Goal: Transaction & Acquisition: Purchase product/service

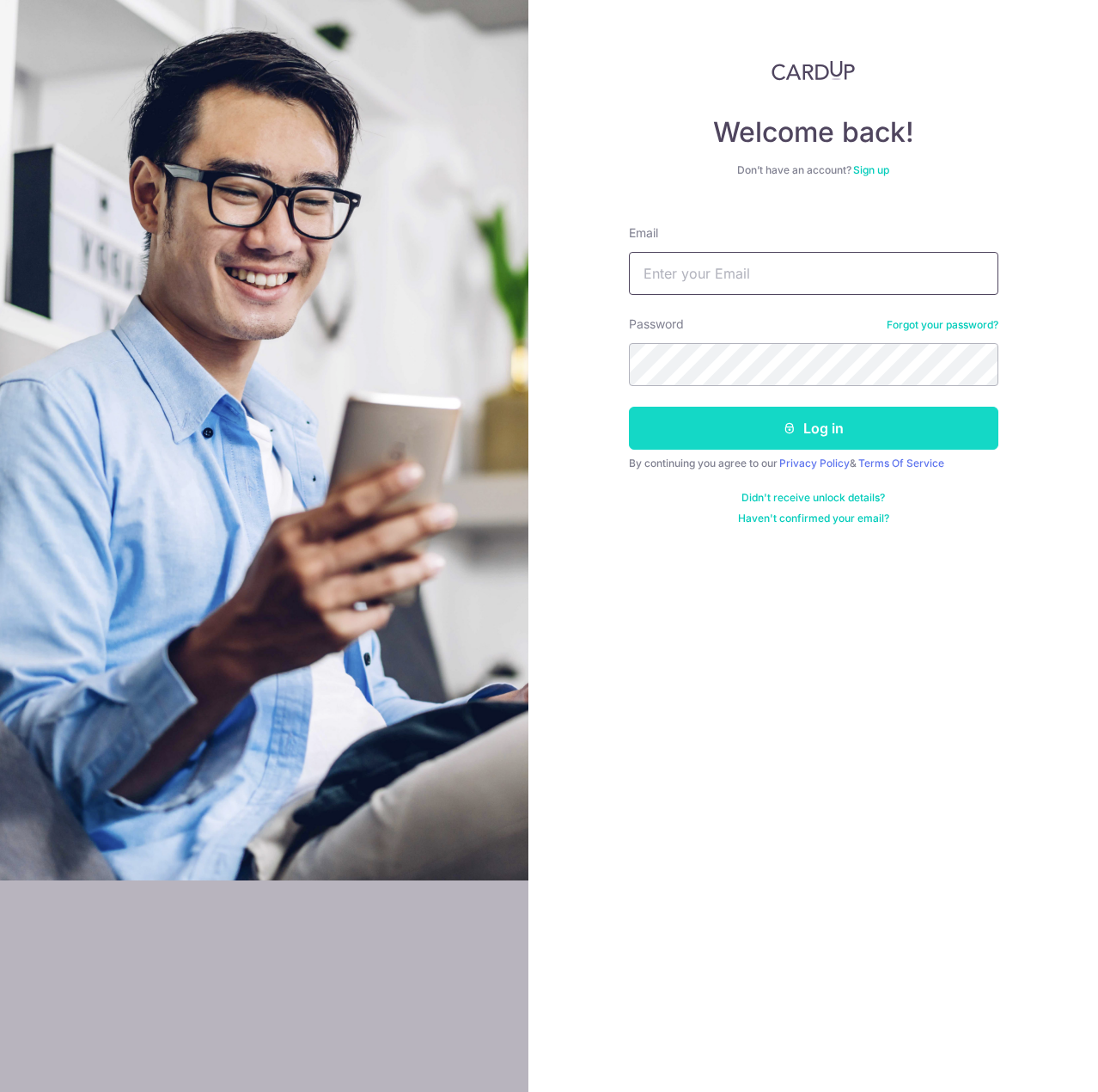
type input "[EMAIL_ADDRESS][DOMAIN_NAME]"
click at [756, 448] on button "Log in" at bounding box center [814, 428] width 370 height 43
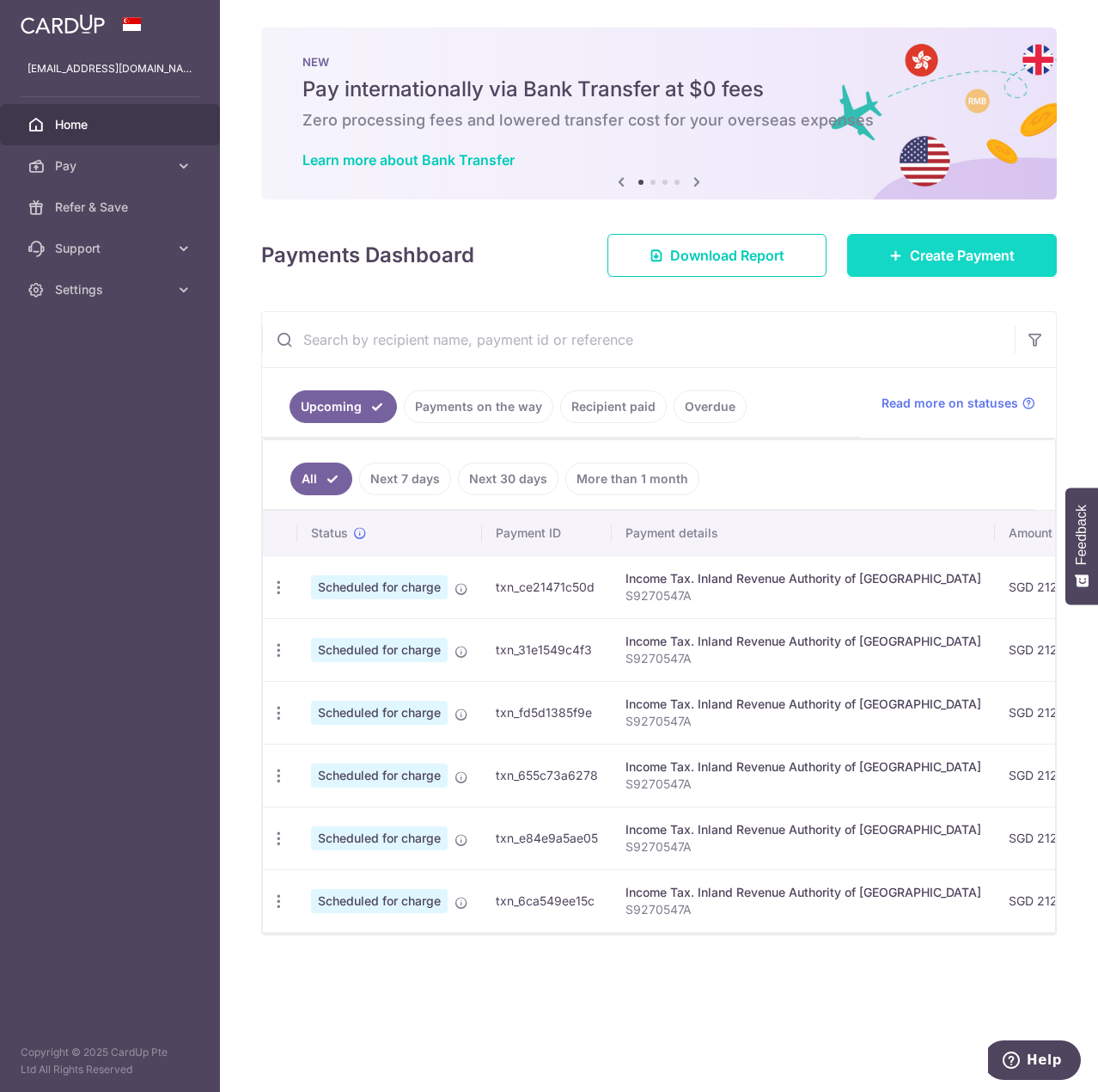
click at [924, 255] on span "Create Payment" at bounding box center [962, 255] width 105 height 21
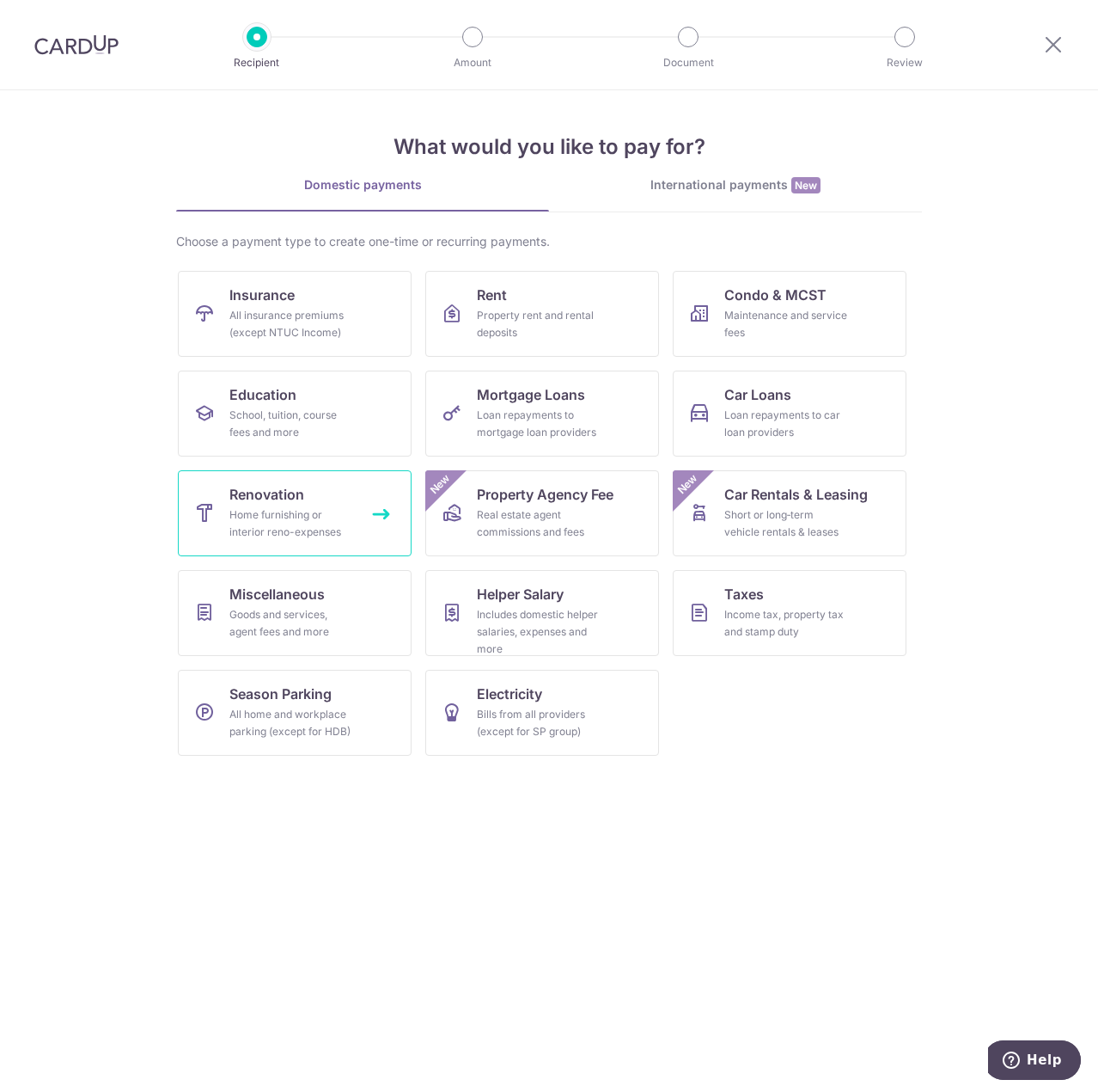
click at [349, 519] on div "Home furnishing or interior reno-expenses" at bounding box center [291, 524] width 124 height 34
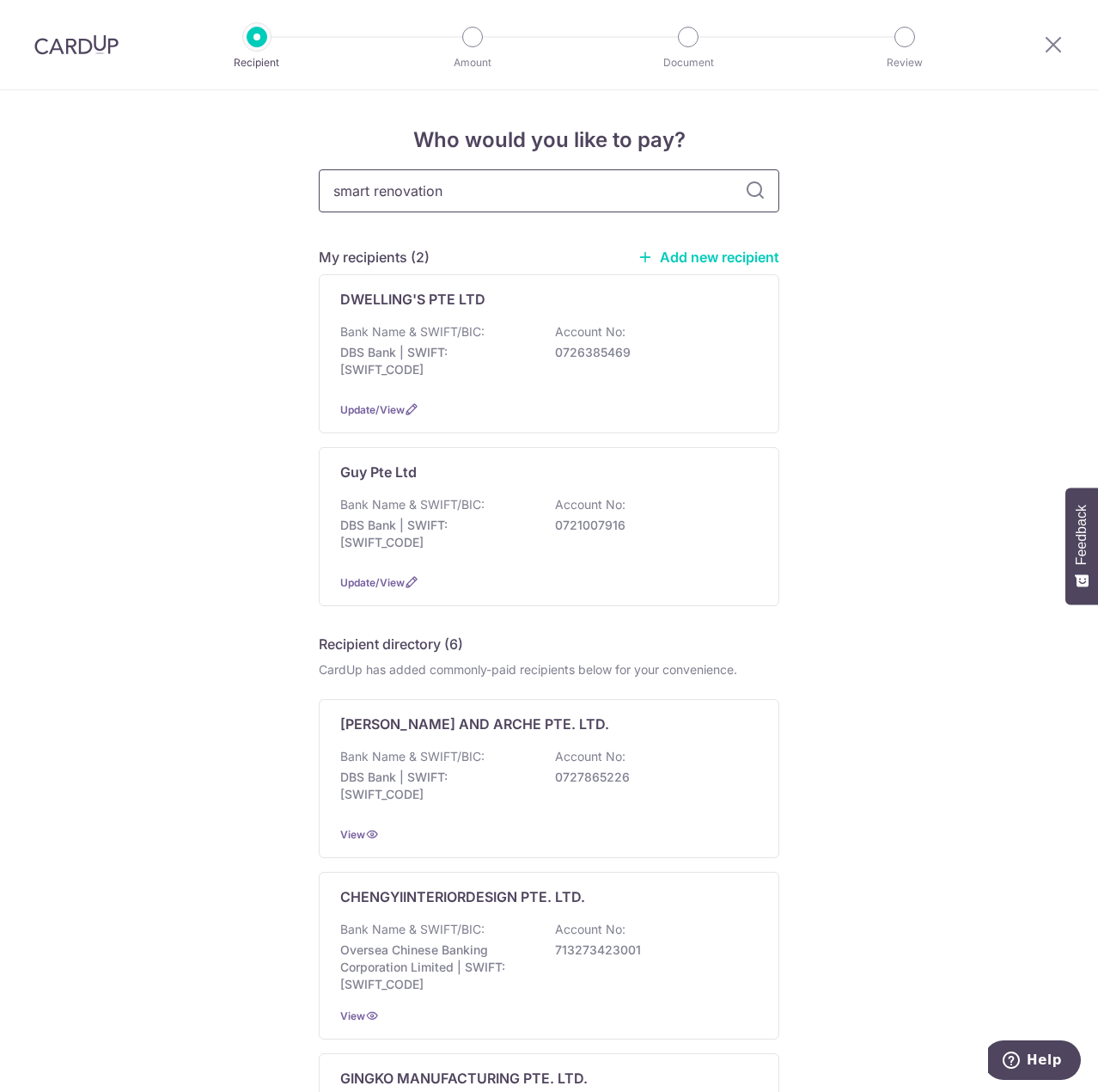
type input "smart renovation"
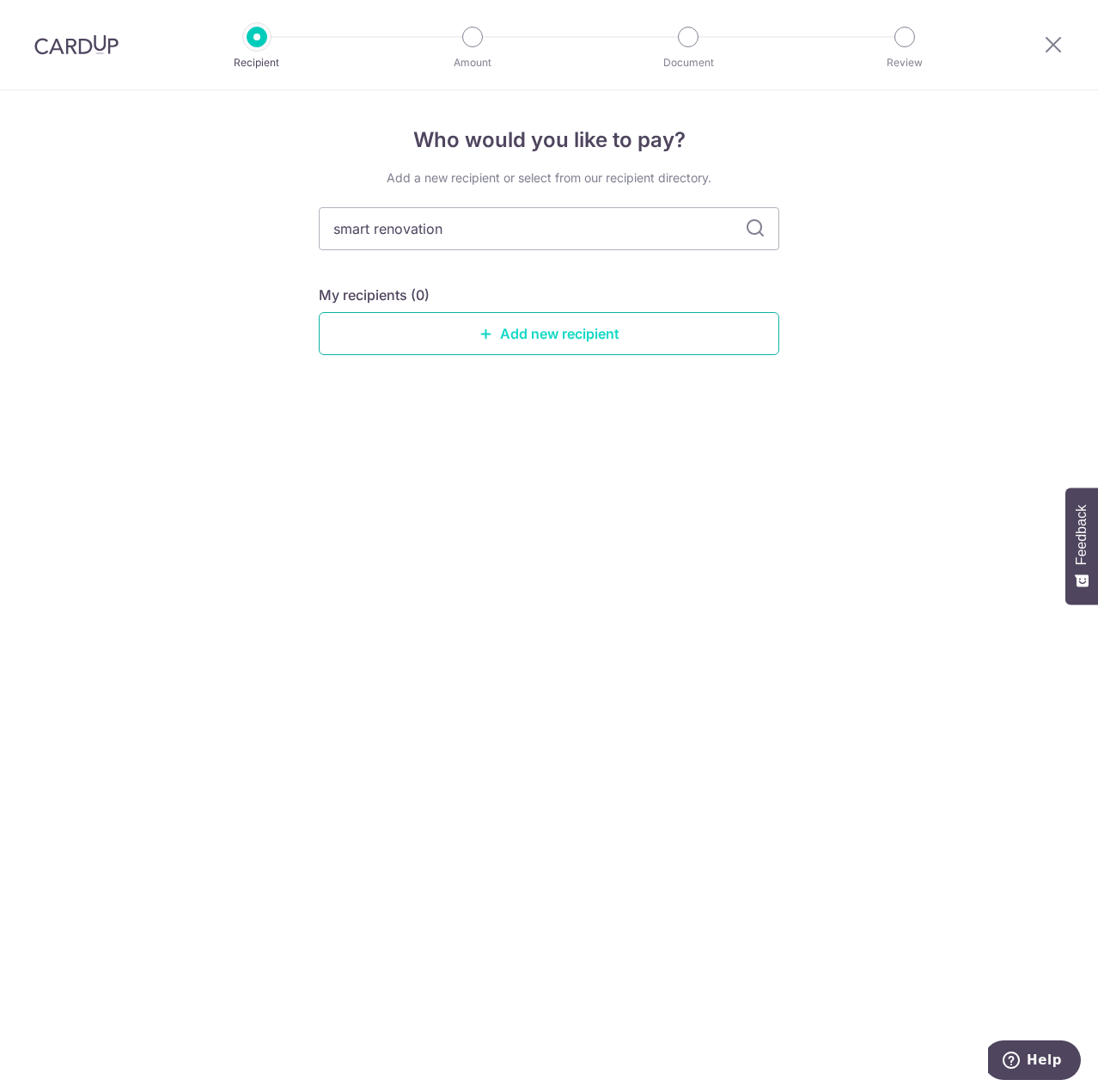
click at [510, 354] on link "Add new recipient" at bounding box center [549, 333] width 461 height 43
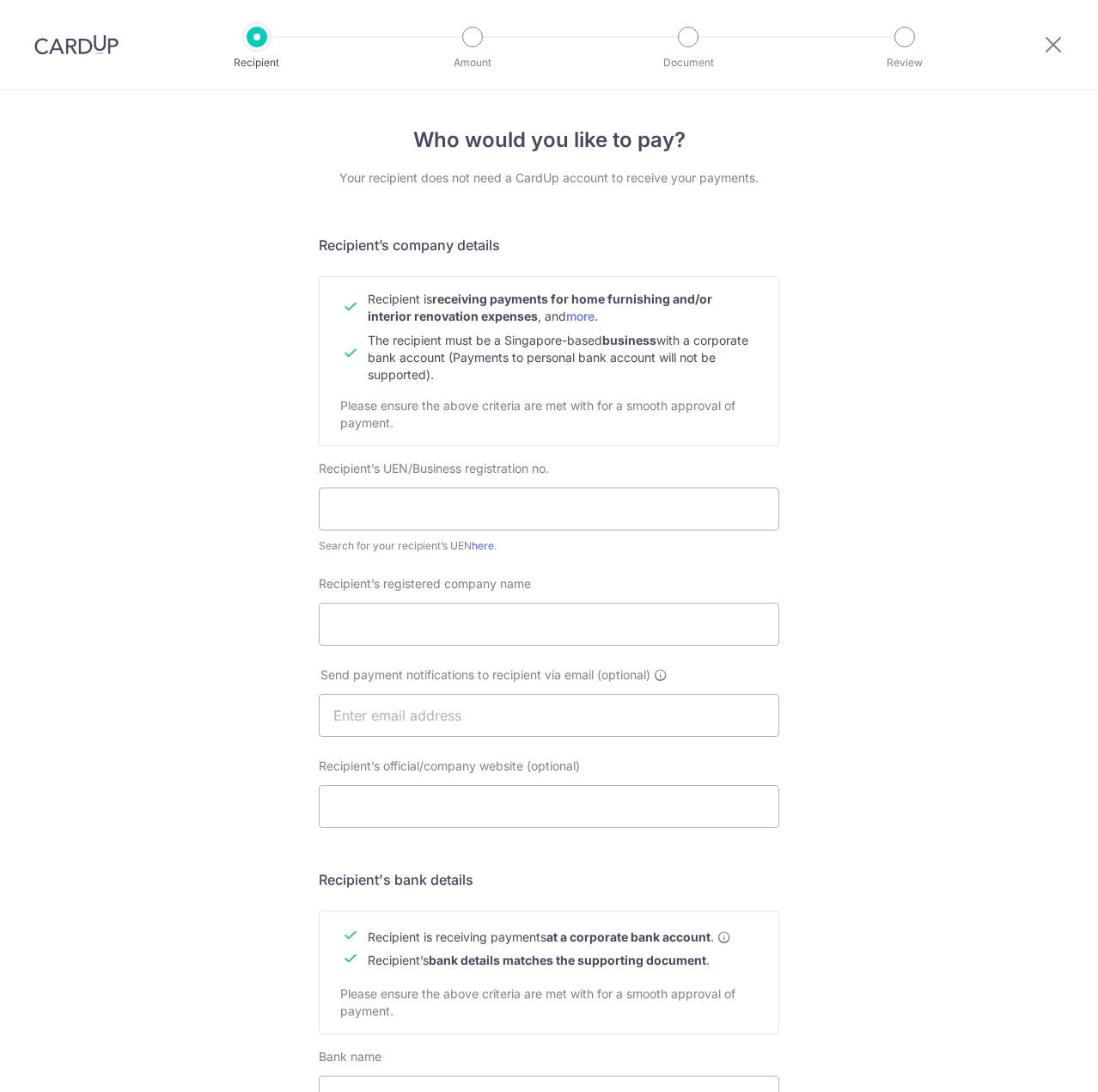
click at [506, 337] on span "The recipient must be a Singapore-based business with a corporate bank account …" at bounding box center [558, 357] width 381 height 49
click at [405, 506] on input "text" at bounding box center [549, 509] width 461 height 43
click at [282, 548] on div "Who would you like to pay? Your recipient does not need a CardUp account to rec…" at bounding box center [549, 736] width 1098 height 1292
click at [480, 548] on link "here" at bounding box center [483, 545] width 22 height 13
click at [389, 505] on input "595369802001" at bounding box center [549, 509] width 461 height 43
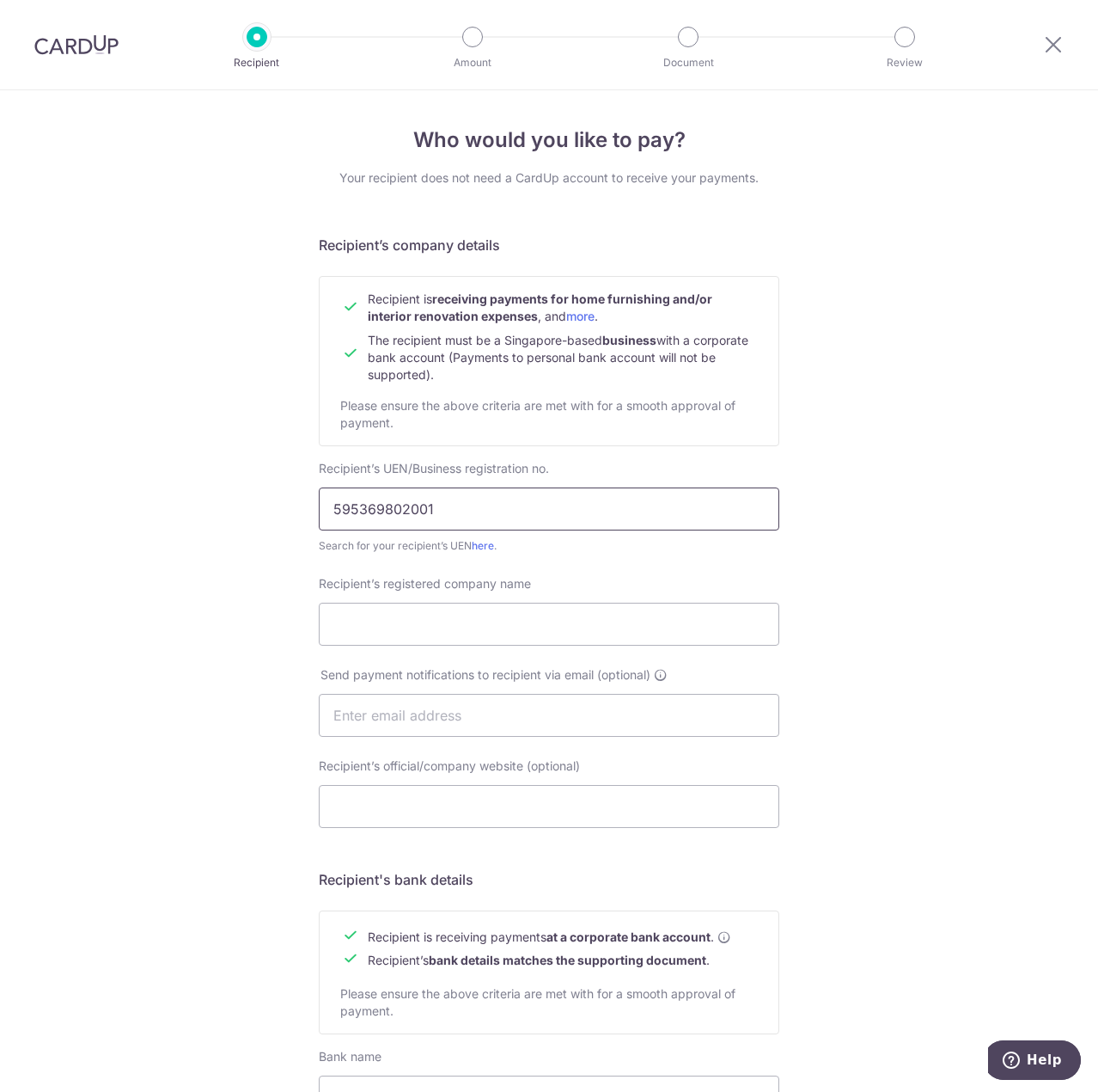
click at [389, 505] on input "595369802001" at bounding box center [549, 509] width 461 height 43
paste input "202300773D"
type input "202300773D"
click at [265, 580] on div "Who would you like to pay? Your recipient does not need a CardUp account to rec…" at bounding box center [549, 736] width 1098 height 1292
click at [346, 634] on input "Recipient’s registered company name" at bounding box center [549, 623] width 461 height 43
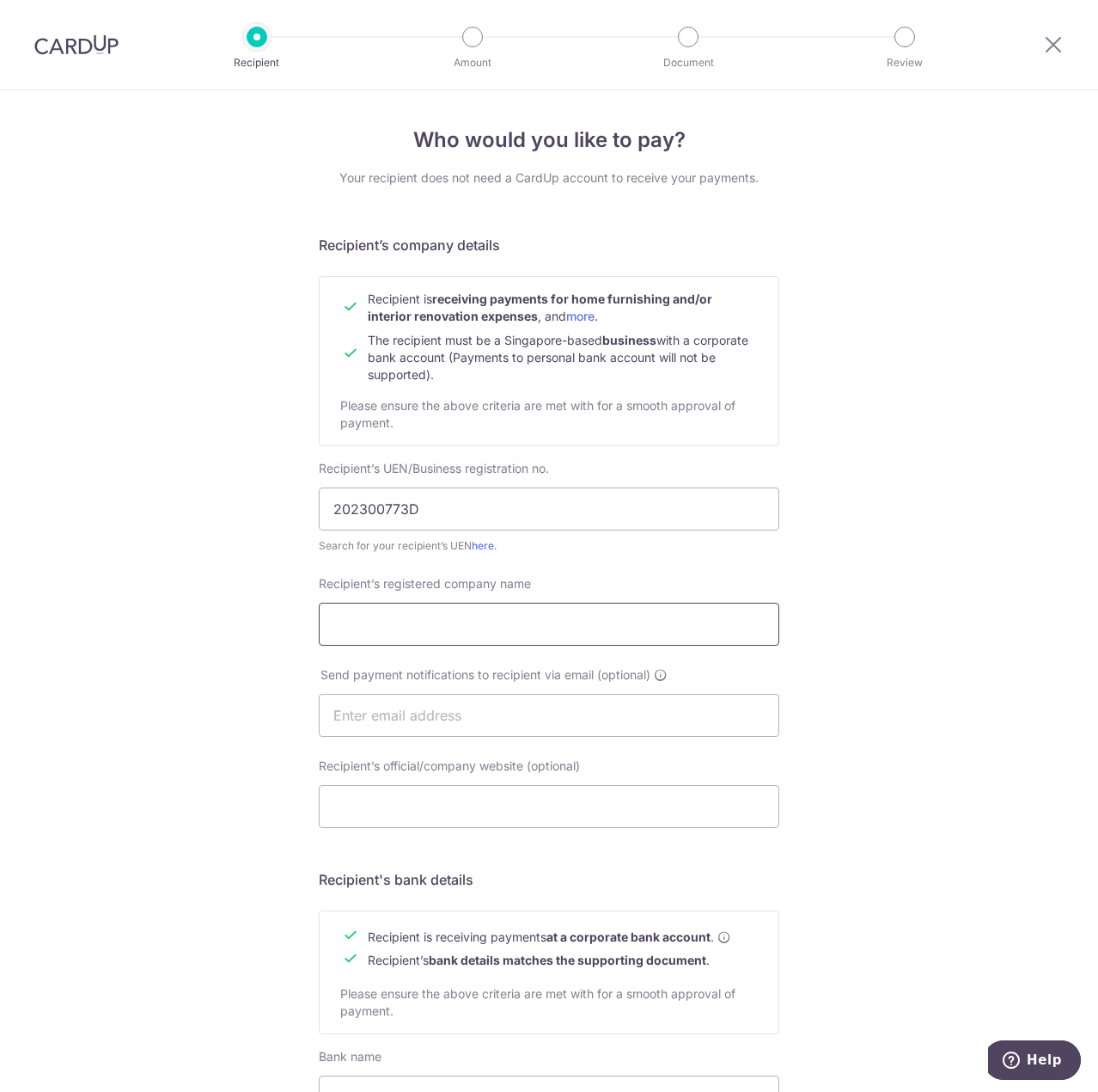
paste input "SMART RENOVATION PTE. LTD."
type input "SMART RENOVATION PTE. LTD."
click at [367, 723] on input "text" at bounding box center [549, 715] width 461 height 43
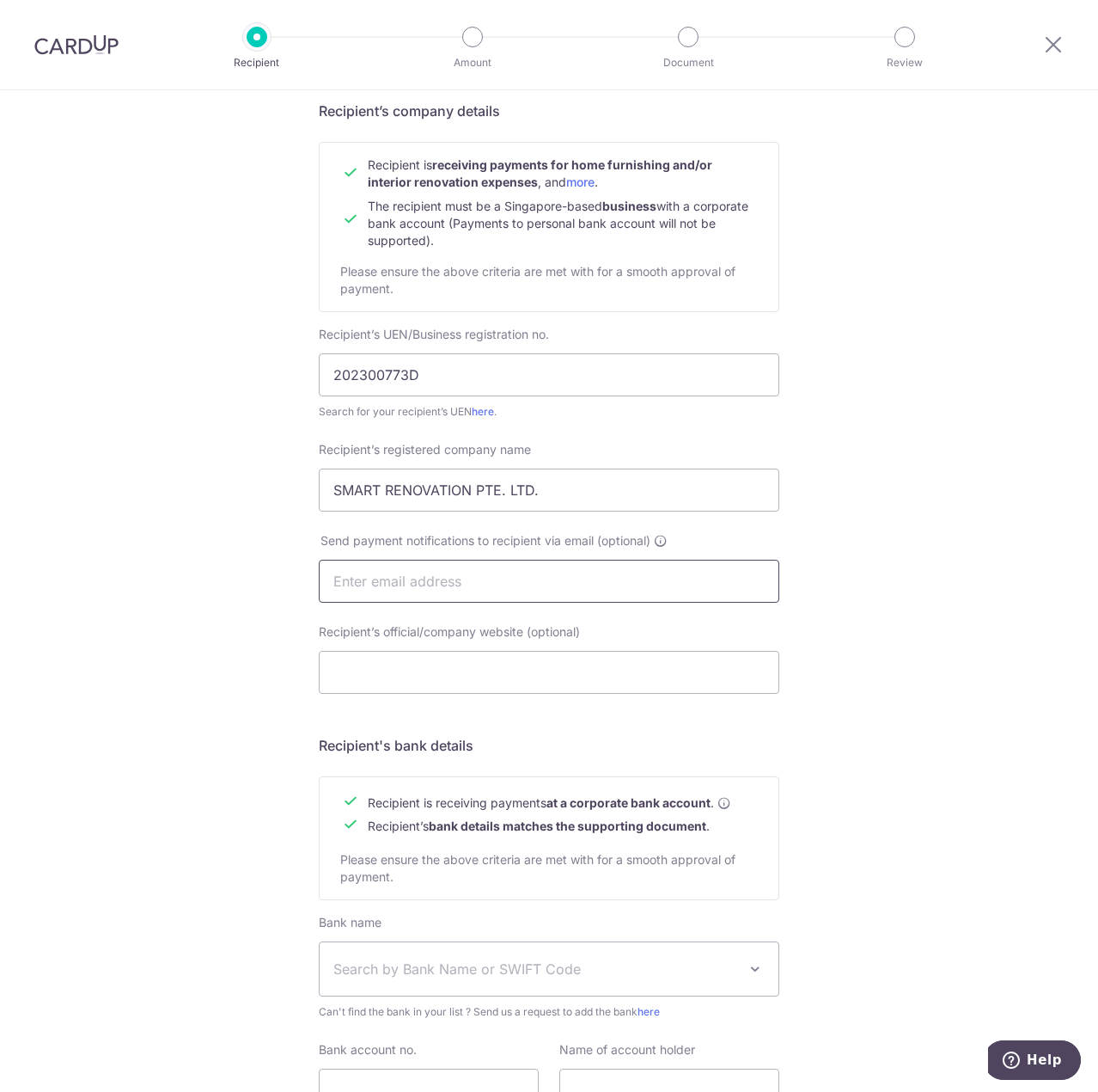
scroll to position [258, 0]
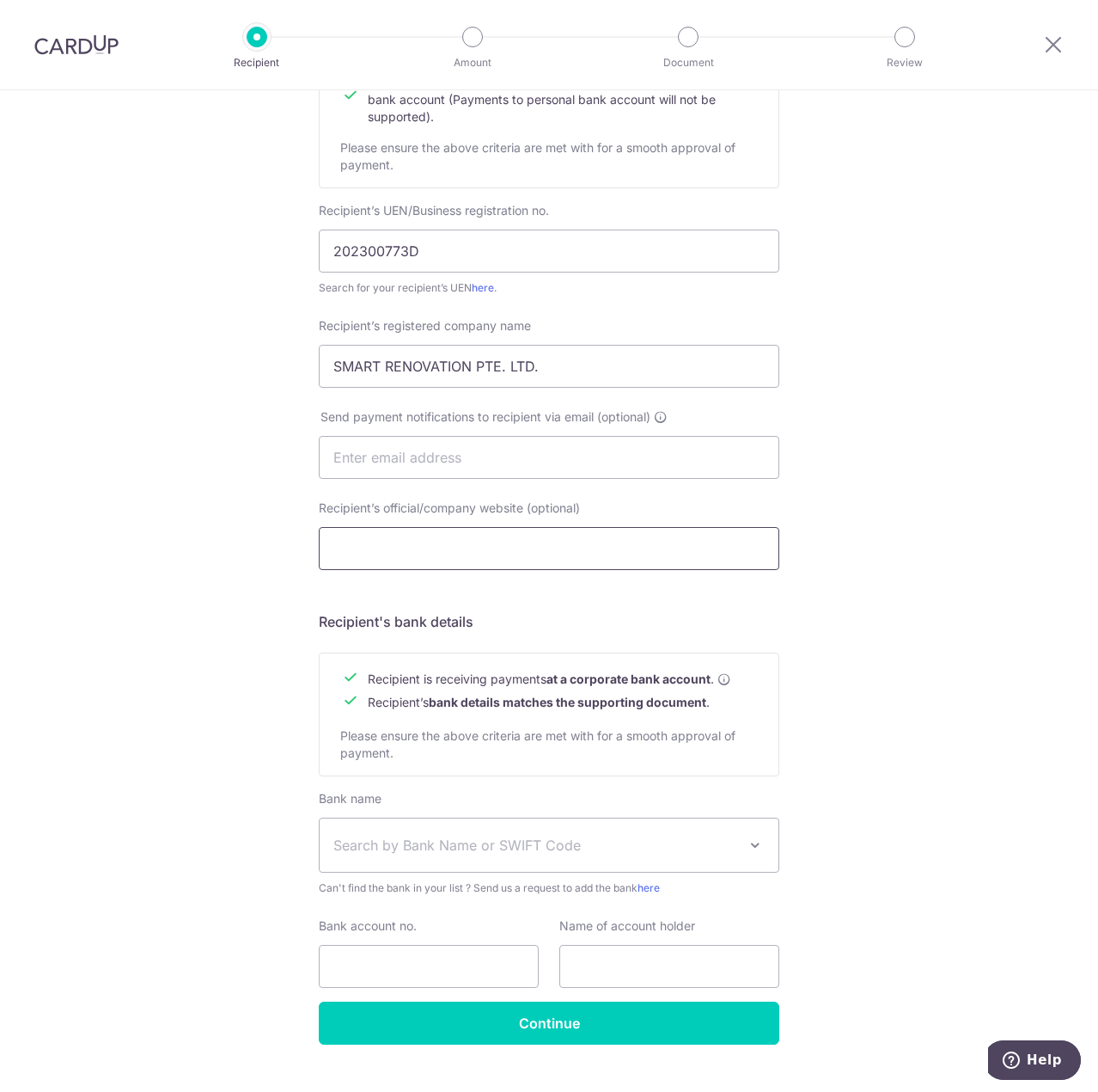
click at [408, 549] on input "Recipient’s official/company website (optional)" at bounding box center [549, 547] width 461 height 43
click at [400, 482] on div "Send payment notifications to recipient via email (optional)" at bounding box center [549, 453] width 482 height 91
click at [393, 551] on input "Recipient’s official/company website (optional)" at bounding box center [549, 547] width 461 height 43
click at [391, 707] on span "Recipient’s bank details matches the supporting document ." at bounding box center [539, 701] width 342 height 15
click at [377, 682] on span "Recipient is receiving payments at a corporate bank account ." at bounding box center [549, 678] width 364 height 17
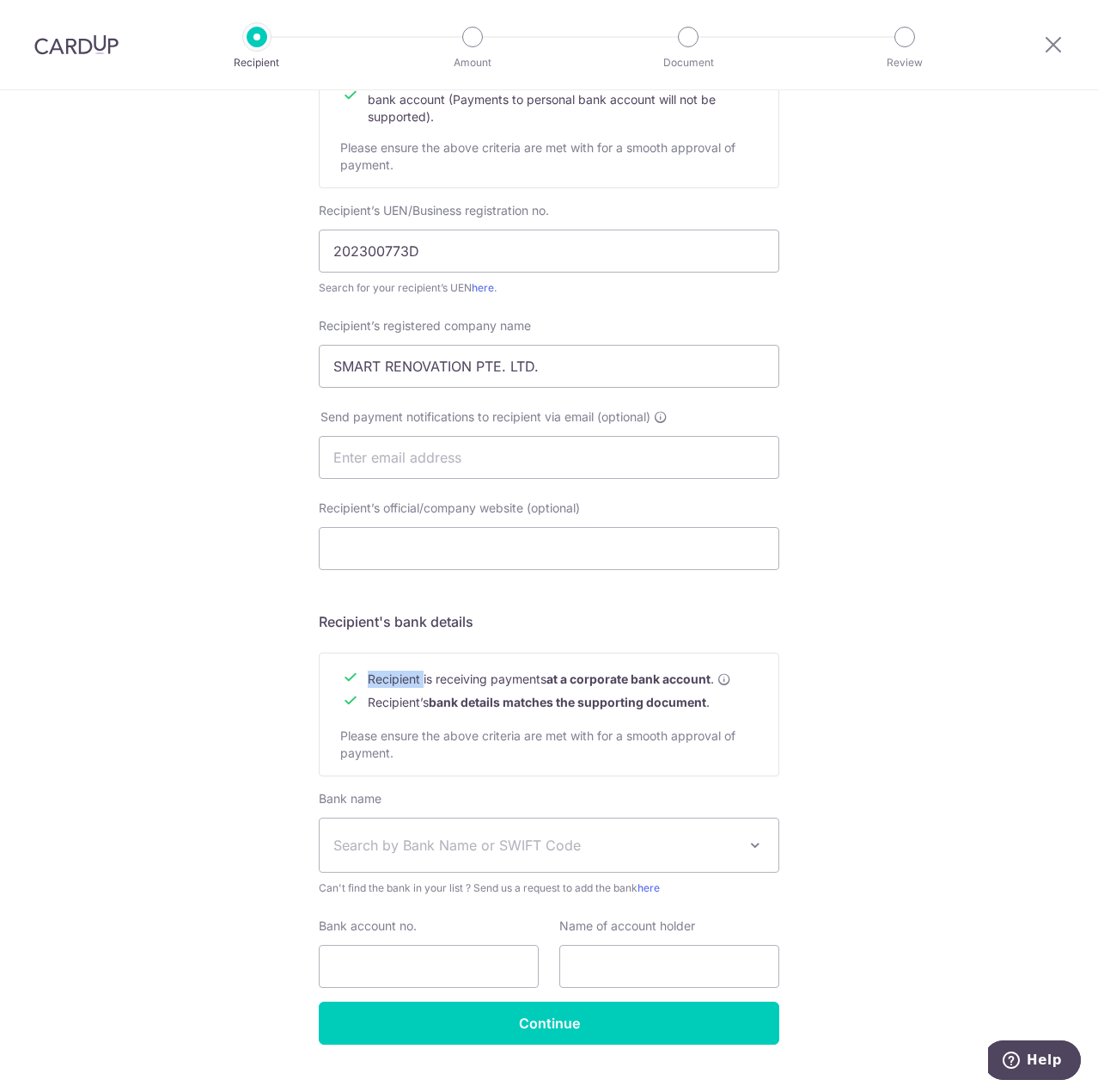
click at [377, 681] on span "Recipient is receiving payments at a corporate bank account ." at bounding box center [549, 678] width 364 height 17
click at [383, 714] on div "Recipient is receiving payments at a corporate bank account . Recipient’s bank …" at bounding box center [549, 714] width 461 height 124
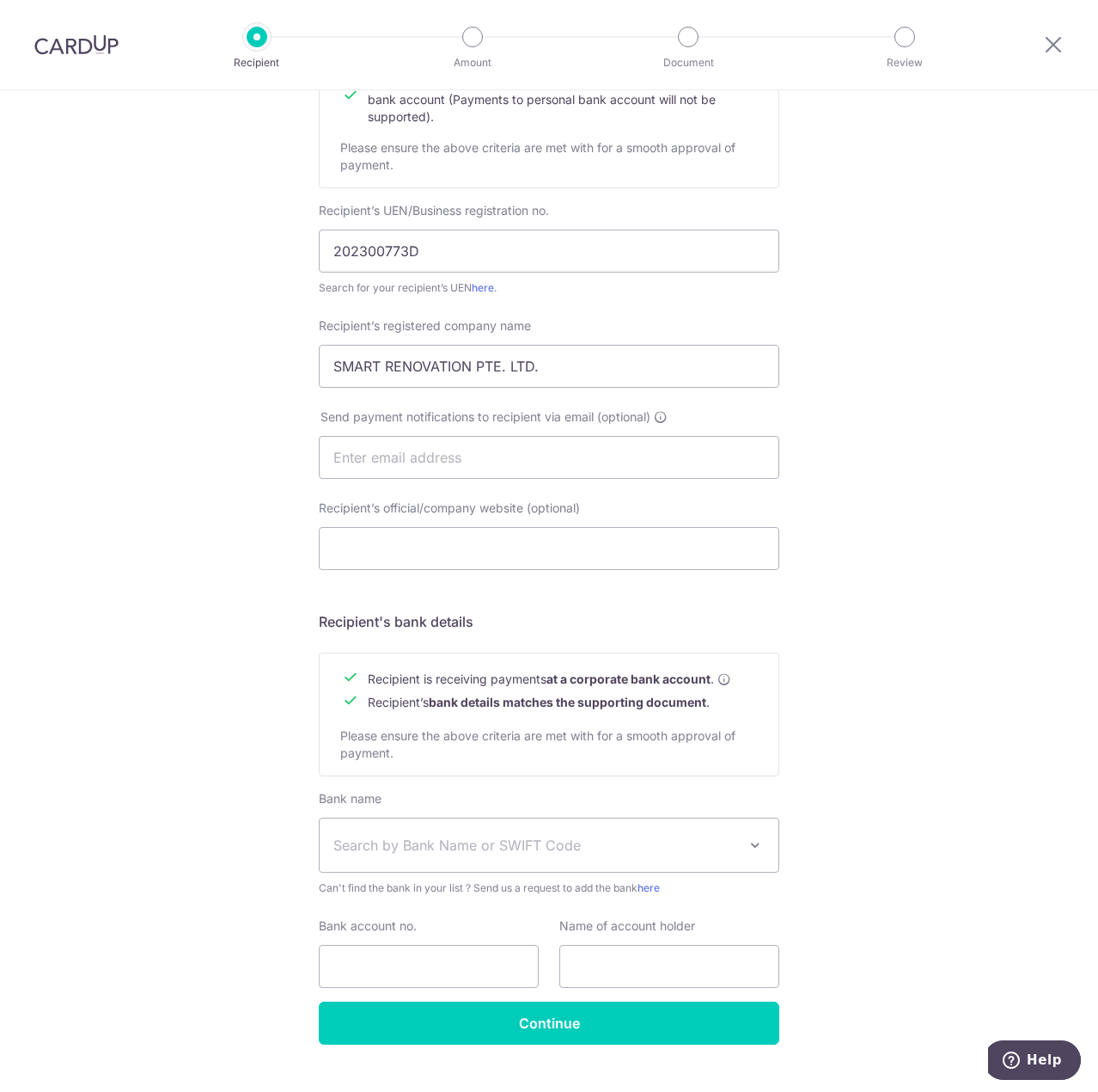
click at [380, 701] on span "Recipient’s bank details matches the supporting document ." at bounding box center [539, 701] width 342 height 15
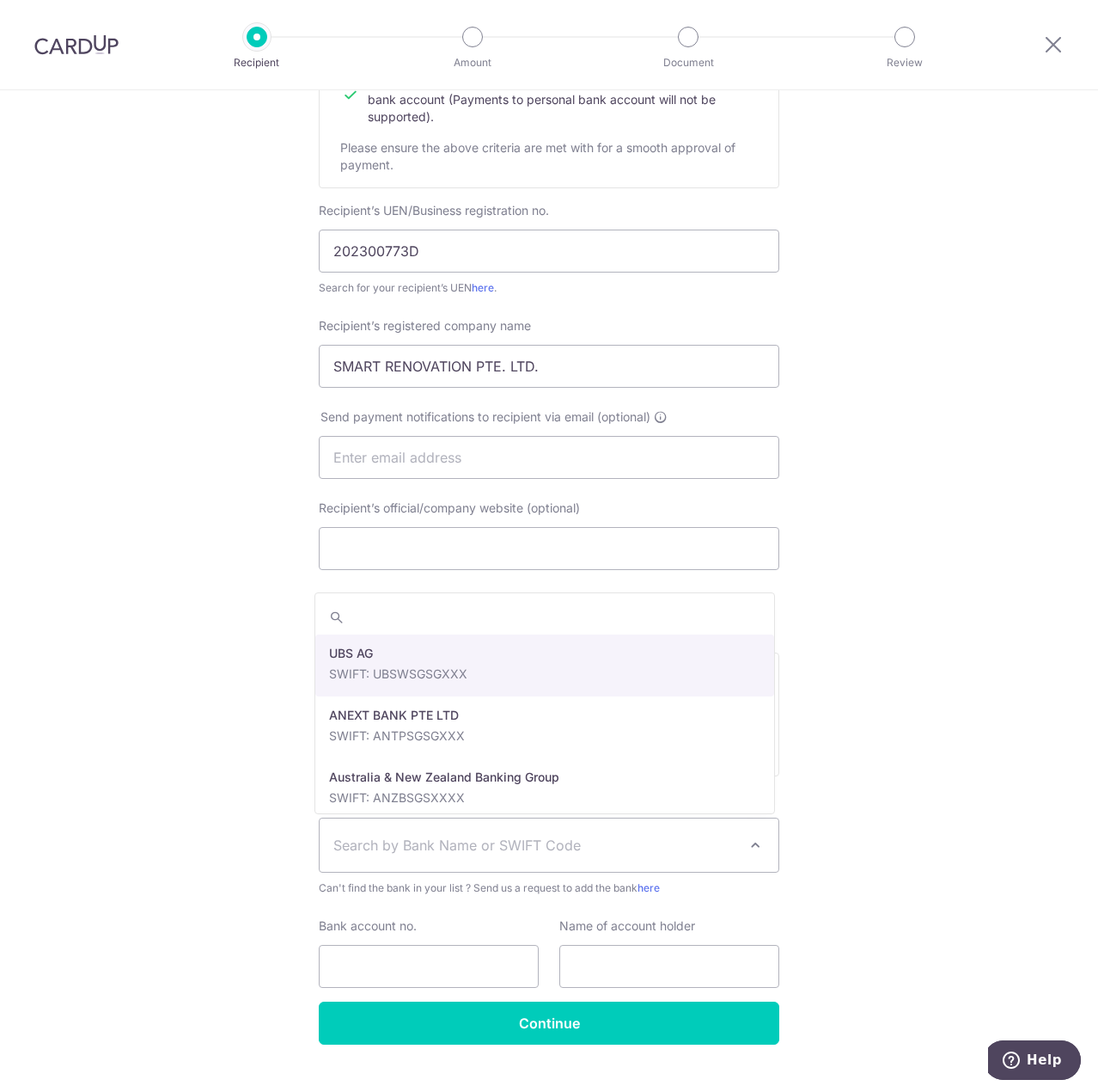
click at [339, 850] on span "Search by Bank Name or SWIFT Code" at bounding box center [535, 845] width 404 height 21
click at [246, 692] on div "Who would you like to pay? Your recipient does not need a CardUp account to rec…" at bounding box center [549, 479] width 1098 height 1292
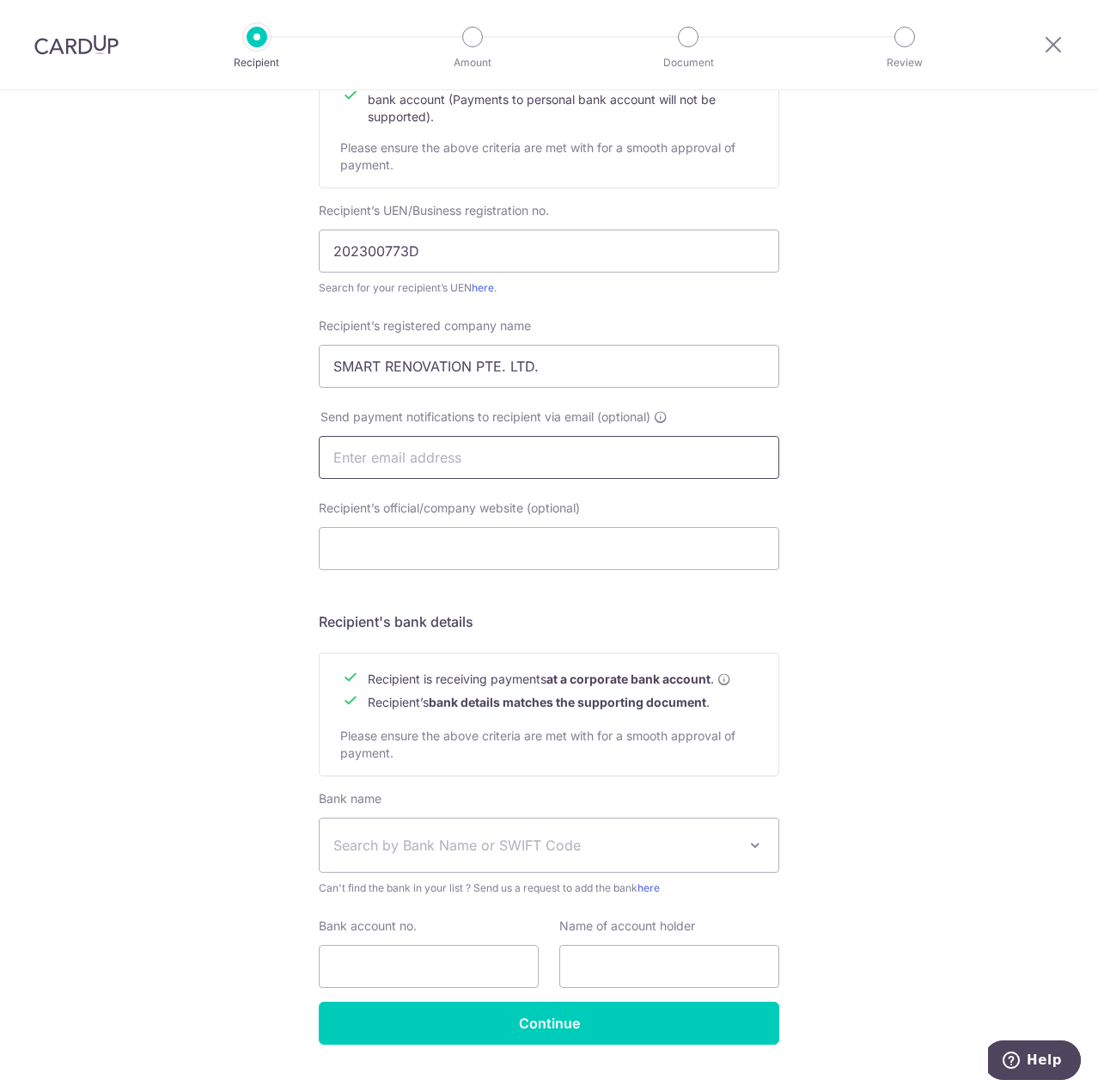
click at [460, 451] on input "text" at bounding box center [549, 457] width 461 height 43
paste input "kit@wss.com.sg"
type input "kit@wss.com.sg"
click at [188, 620] on div "Who would you like to pay? Your recipient does not need a CardUp account to rec…" at bounding box center [549, 479] width 1098 height 1292
click at [395, 556] on input "Recipient’s official/company website (optional)" at bounding box center [549, 547] width 461 height 43
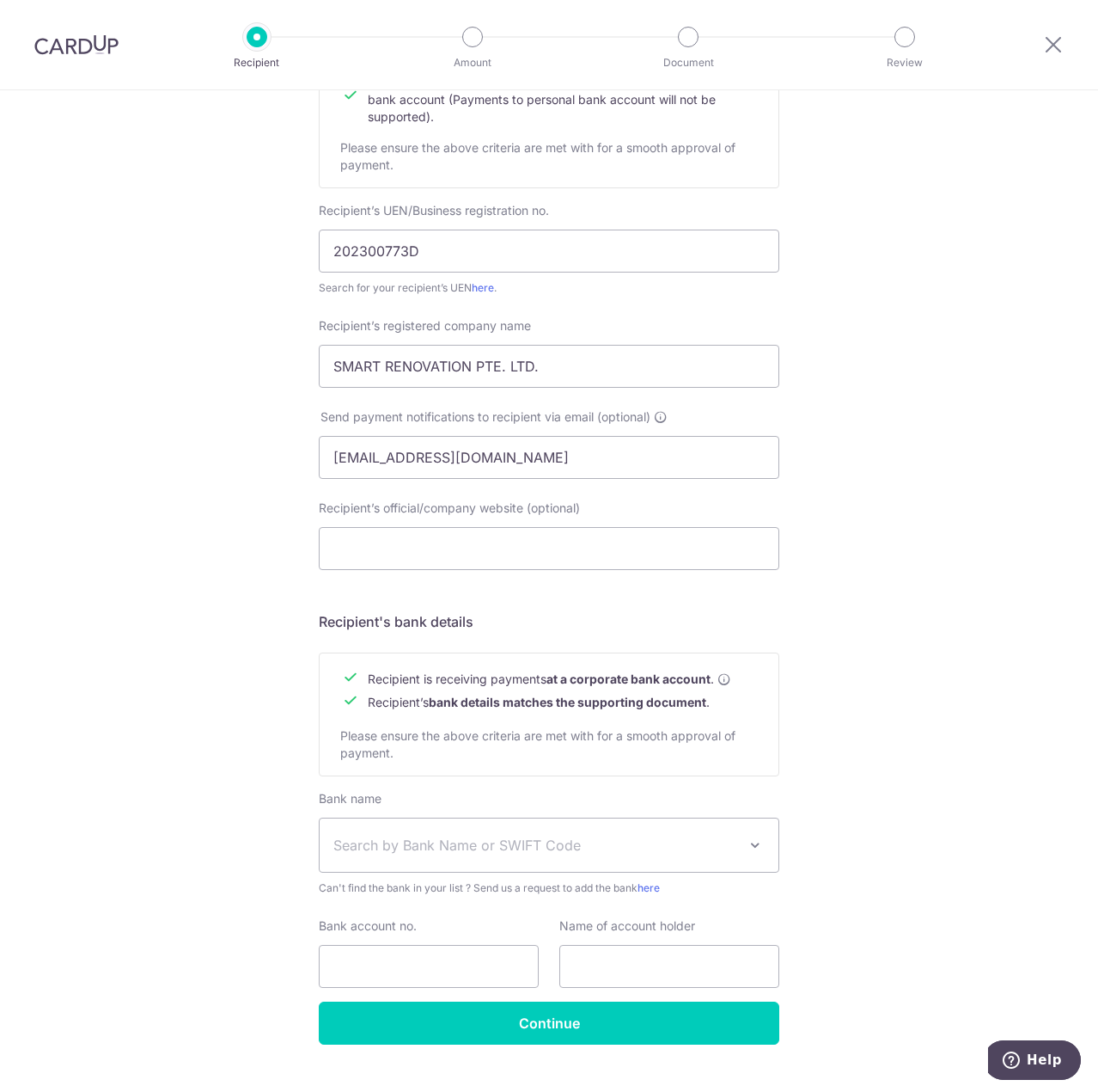
click at [409, 842] on span "Search by Bank Name or SWIFT Code" at bounding box center [535, 845] width 404 height 21
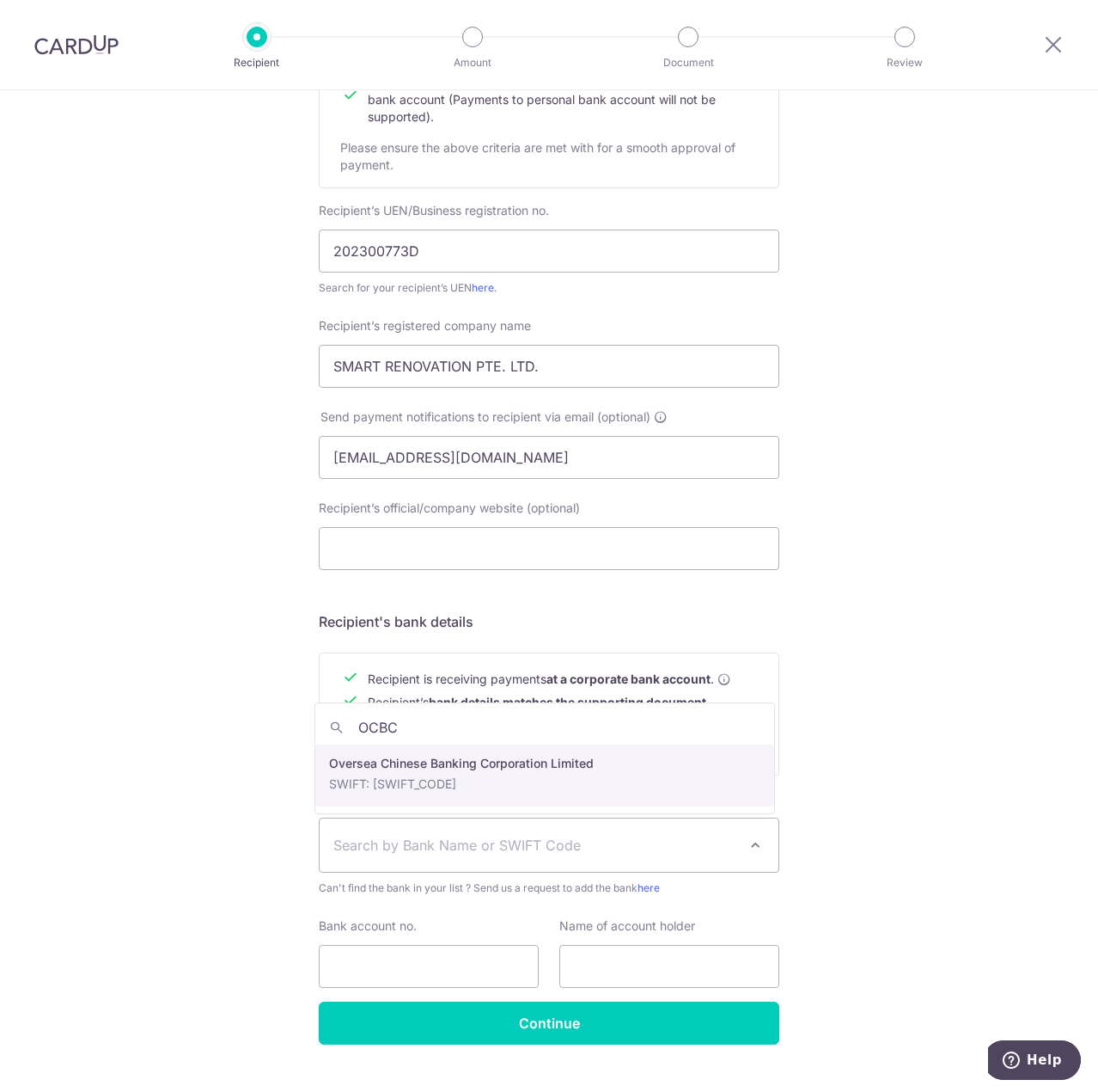
type input "OCBC"
select select "12"
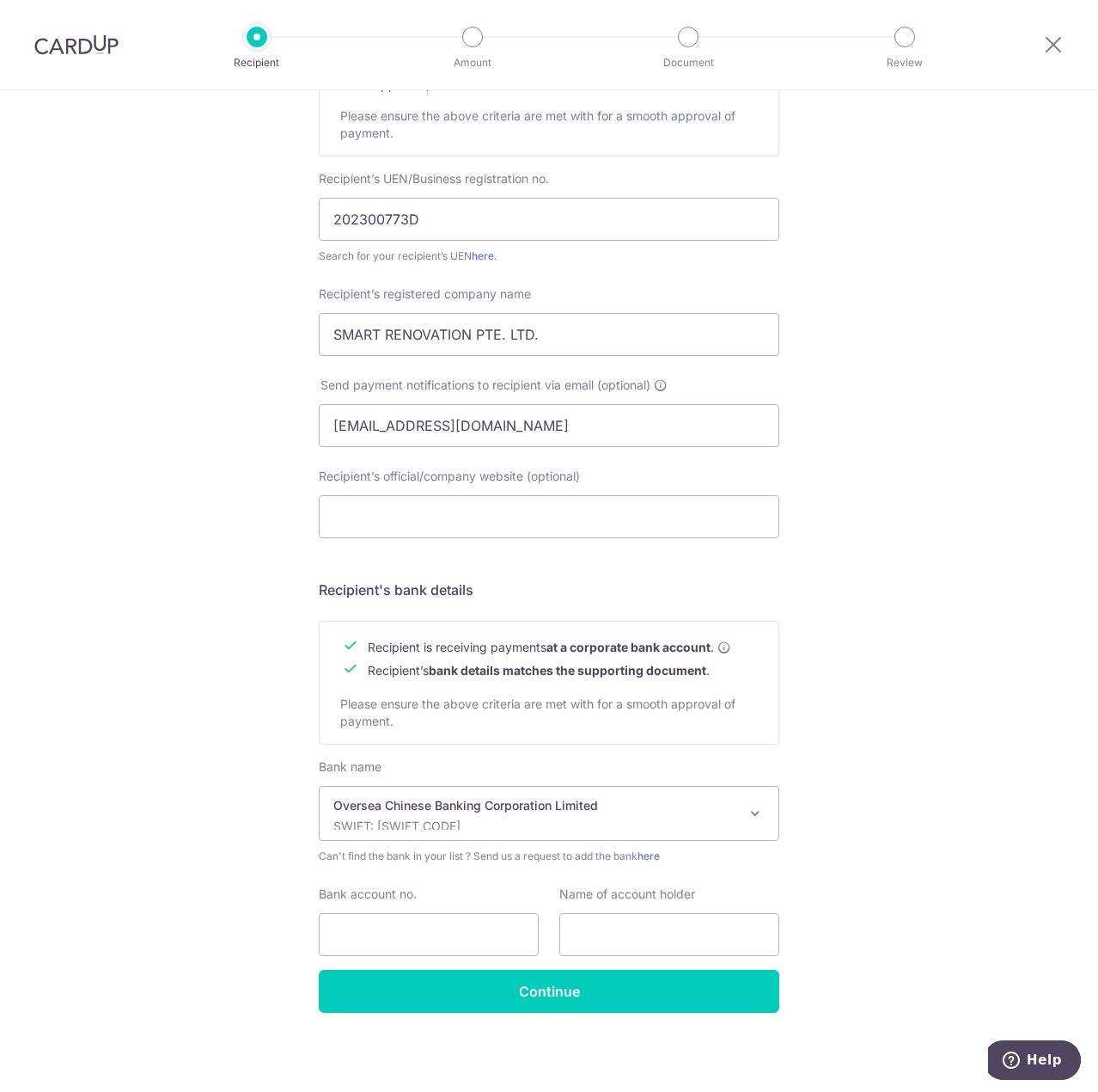
scroll to position [291, 0]
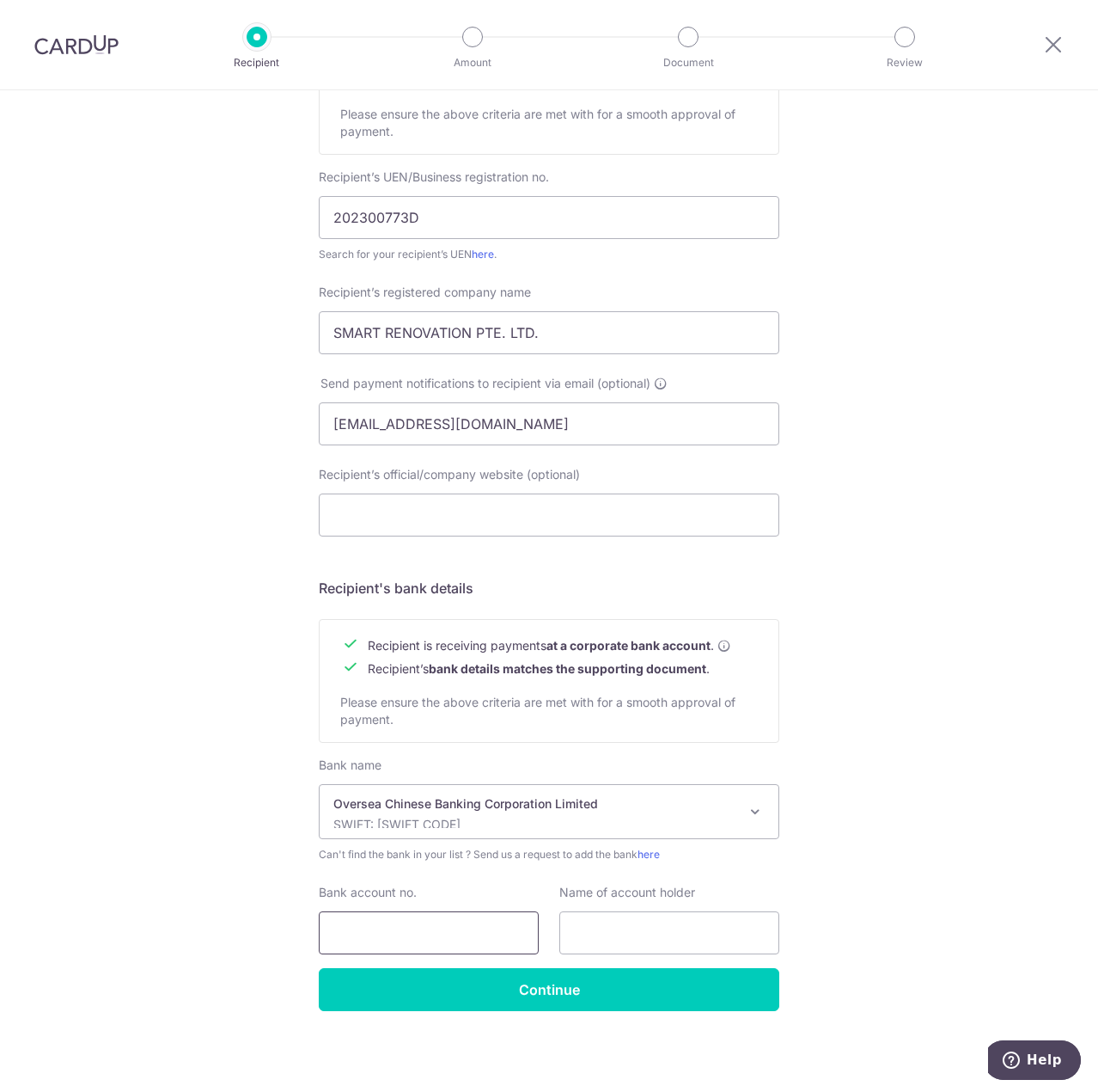
click at [355, 948] on input "Bank account no." at bounding box center [429, 932] width 220 height 43
type input "595369802001"
type input "Smart Renovation Pte Ltd"
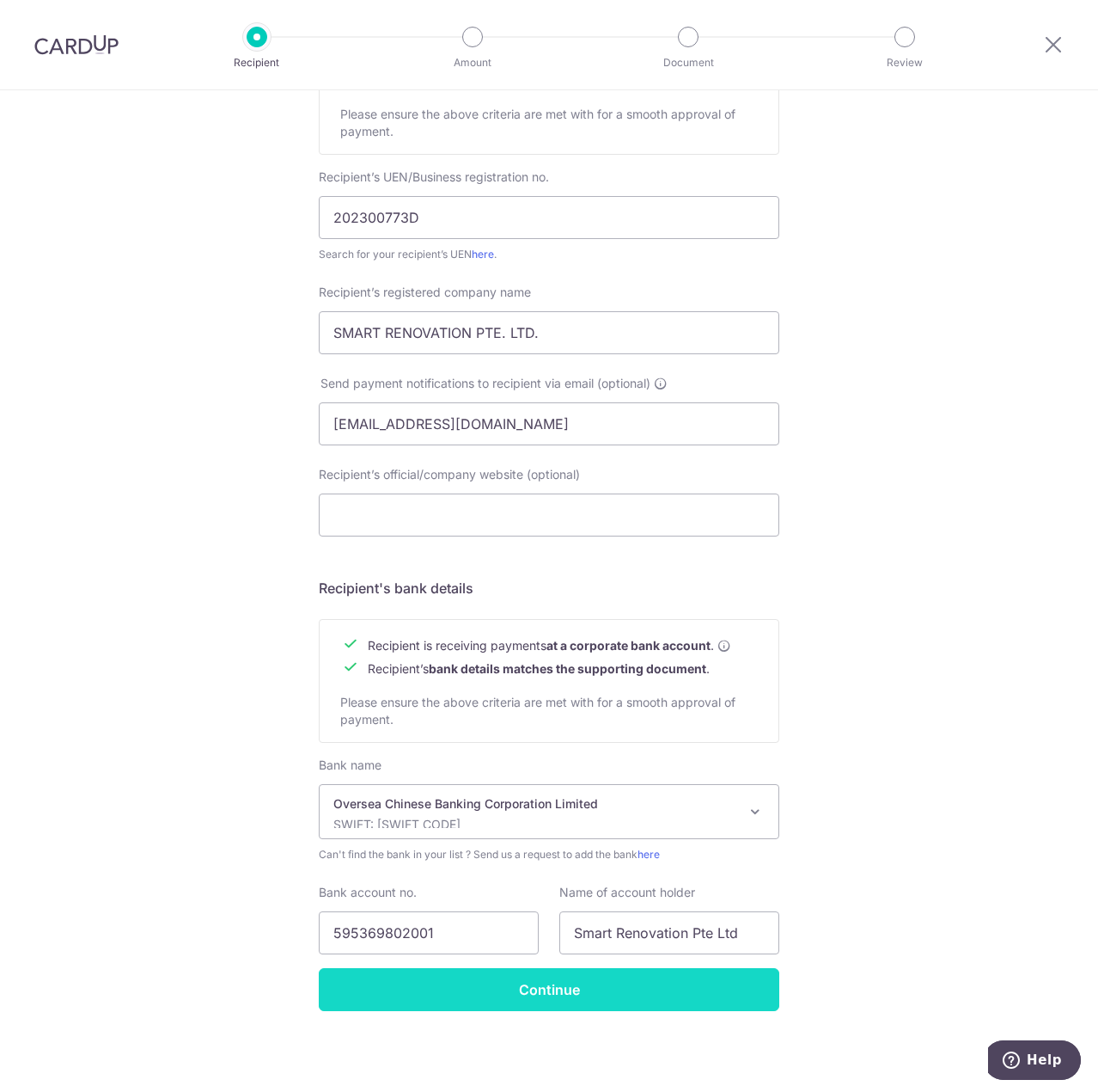
click at [532, 989] on input "Continue" at bounding box center [549, 988] width 461 height 43
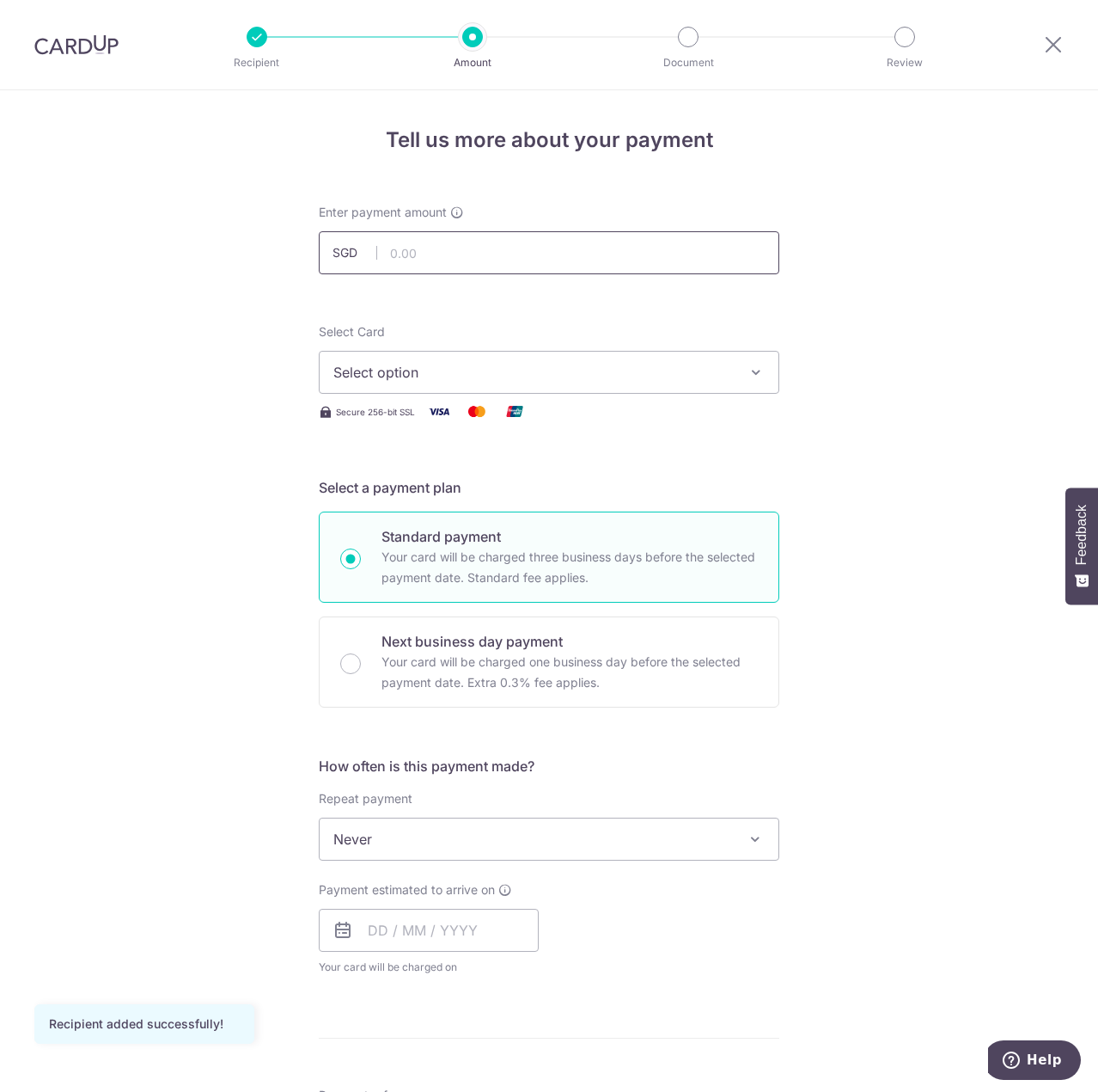
click at [391, 249] on input "text" at bounding box center [549, 252] width 461 height 43
click at [401, 242] on input "text" at bounding box center [549, 252] width 461 height 43
type input "750.00"
drag, startPoint x: 265, startPoint y: 320, endPoint x: 359, endPoint y: 384, distance: 113.7
click at [265, 321] on div "Tell us more about your payment Enter payment amount SGD 750.00 750.00 Recipien…" at bounding box center [549, 924] width 1098 height 1670
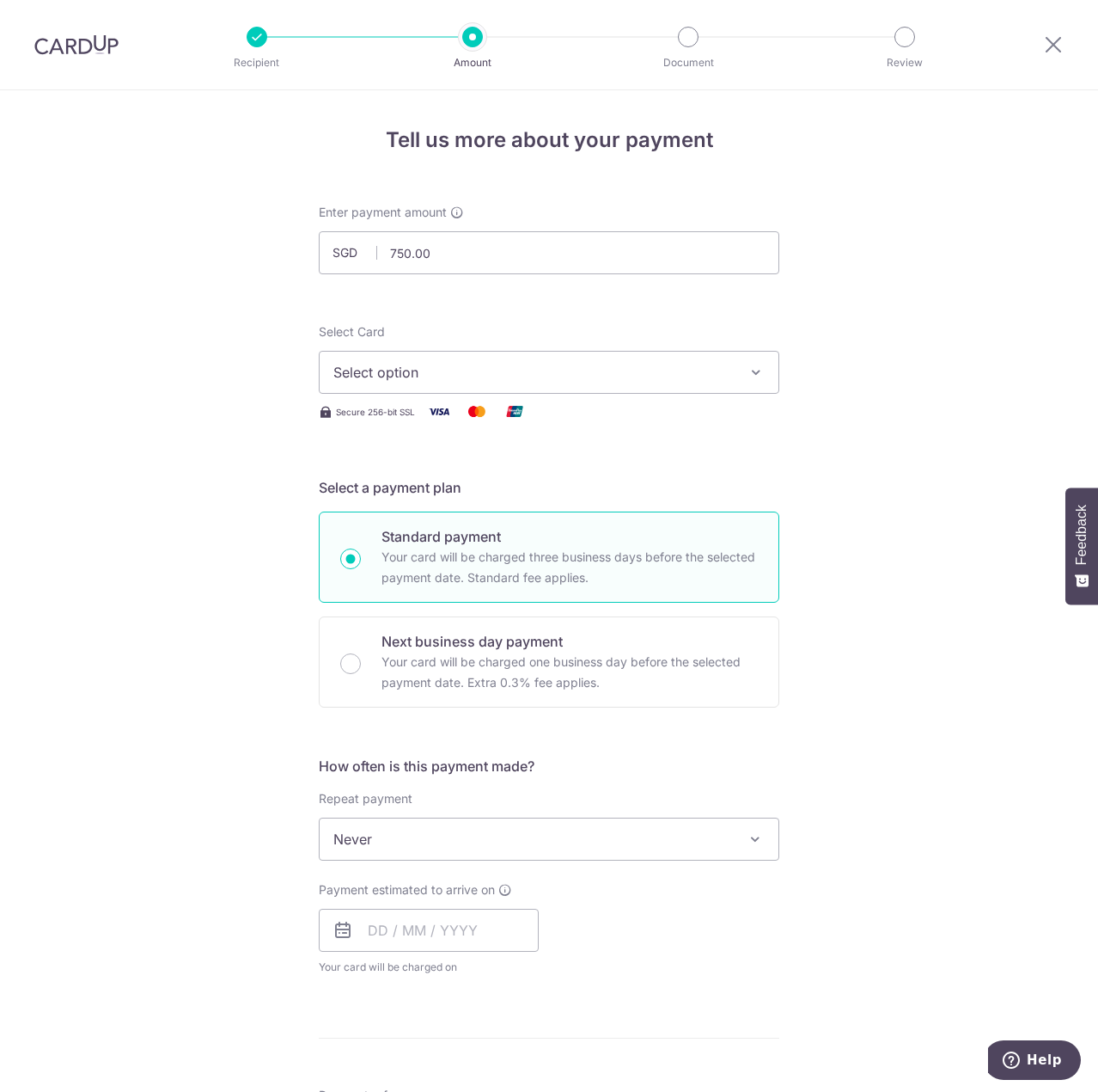
click at [400, 378] on span "Select option" at bounding box center [534, 372] width 401 height 21
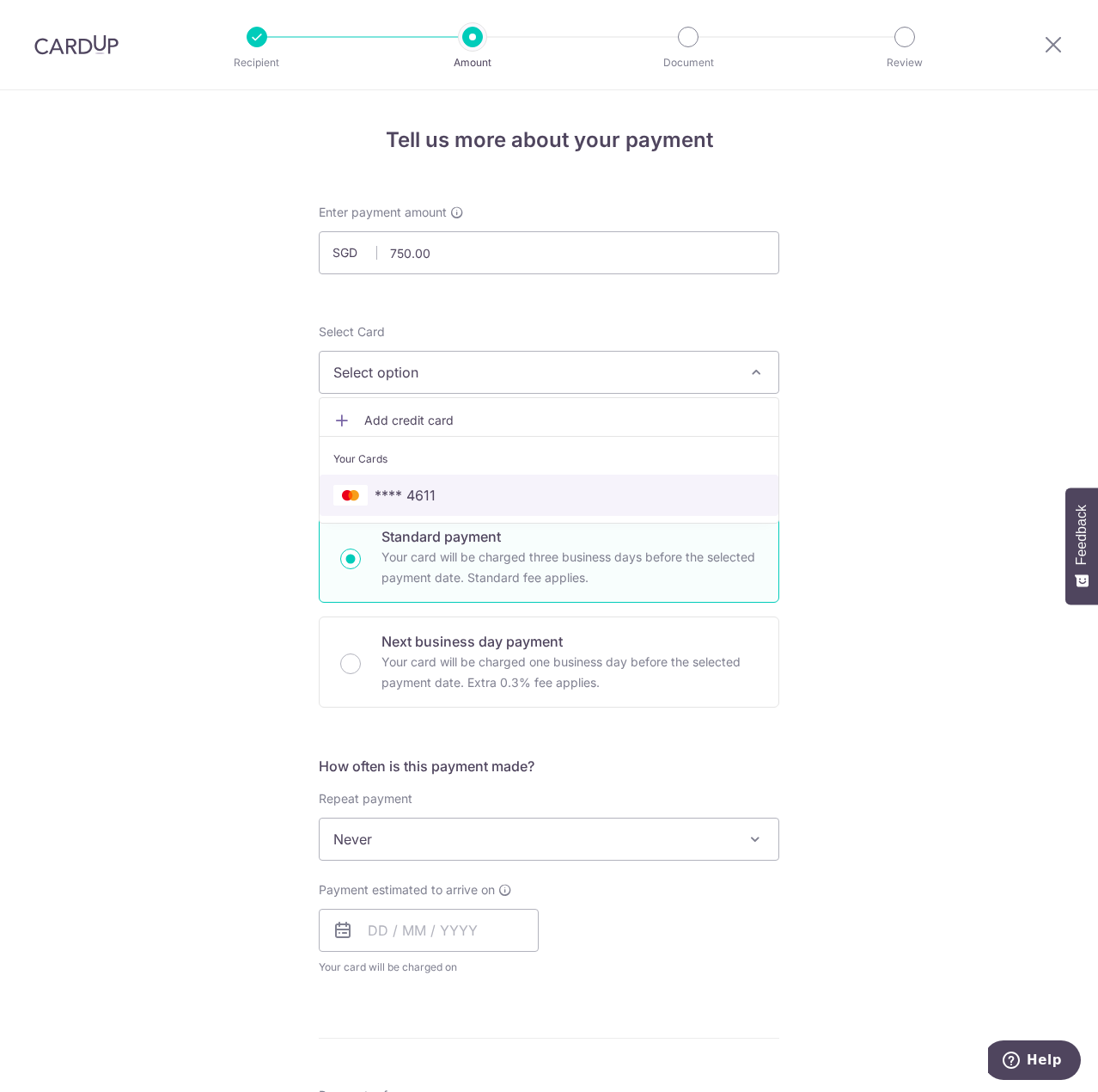
click at [408, 495] on span "**** 4611" at bounding box center [405, 495] width 61 height 21
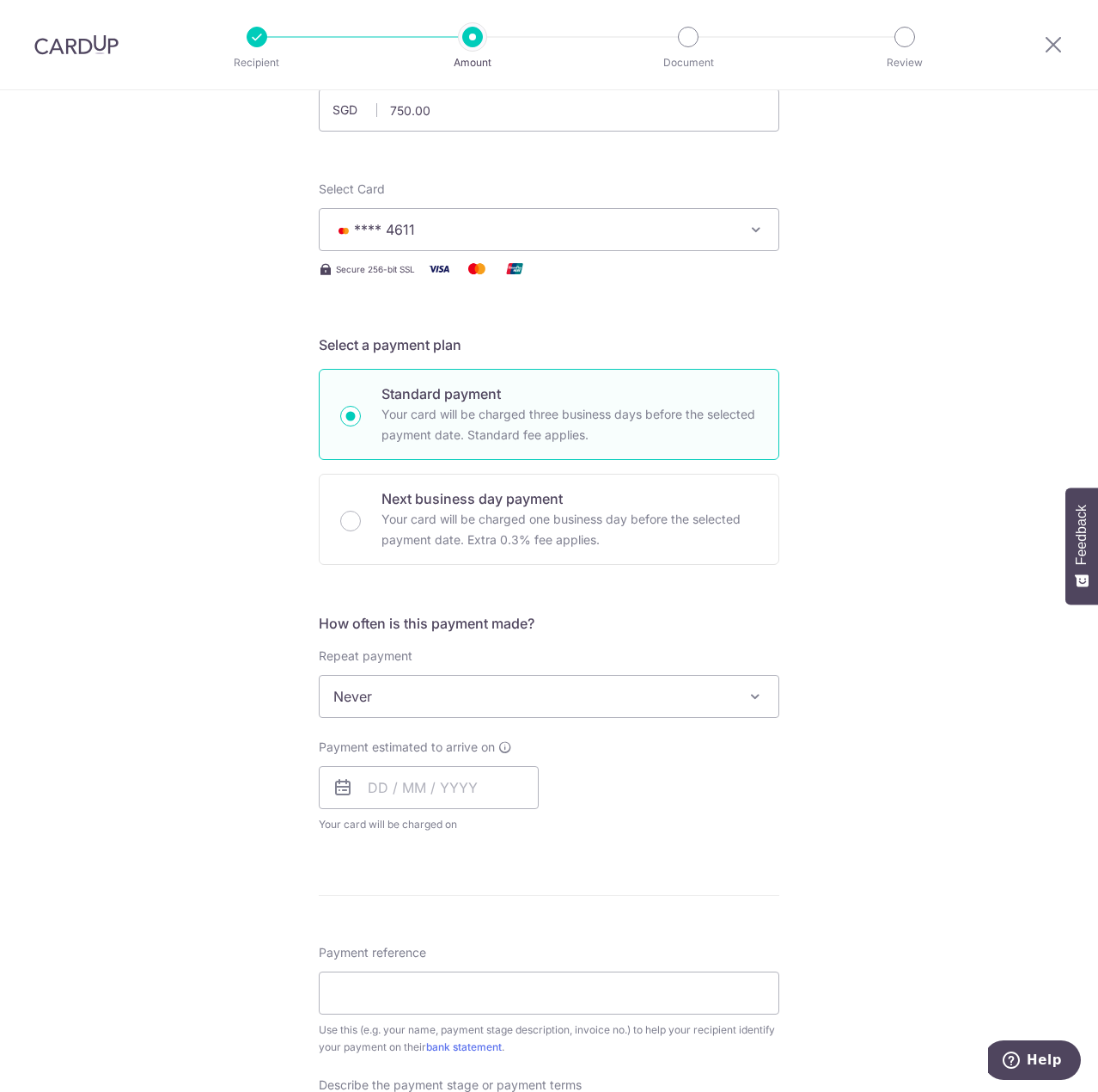
scroll to position [258, 0]
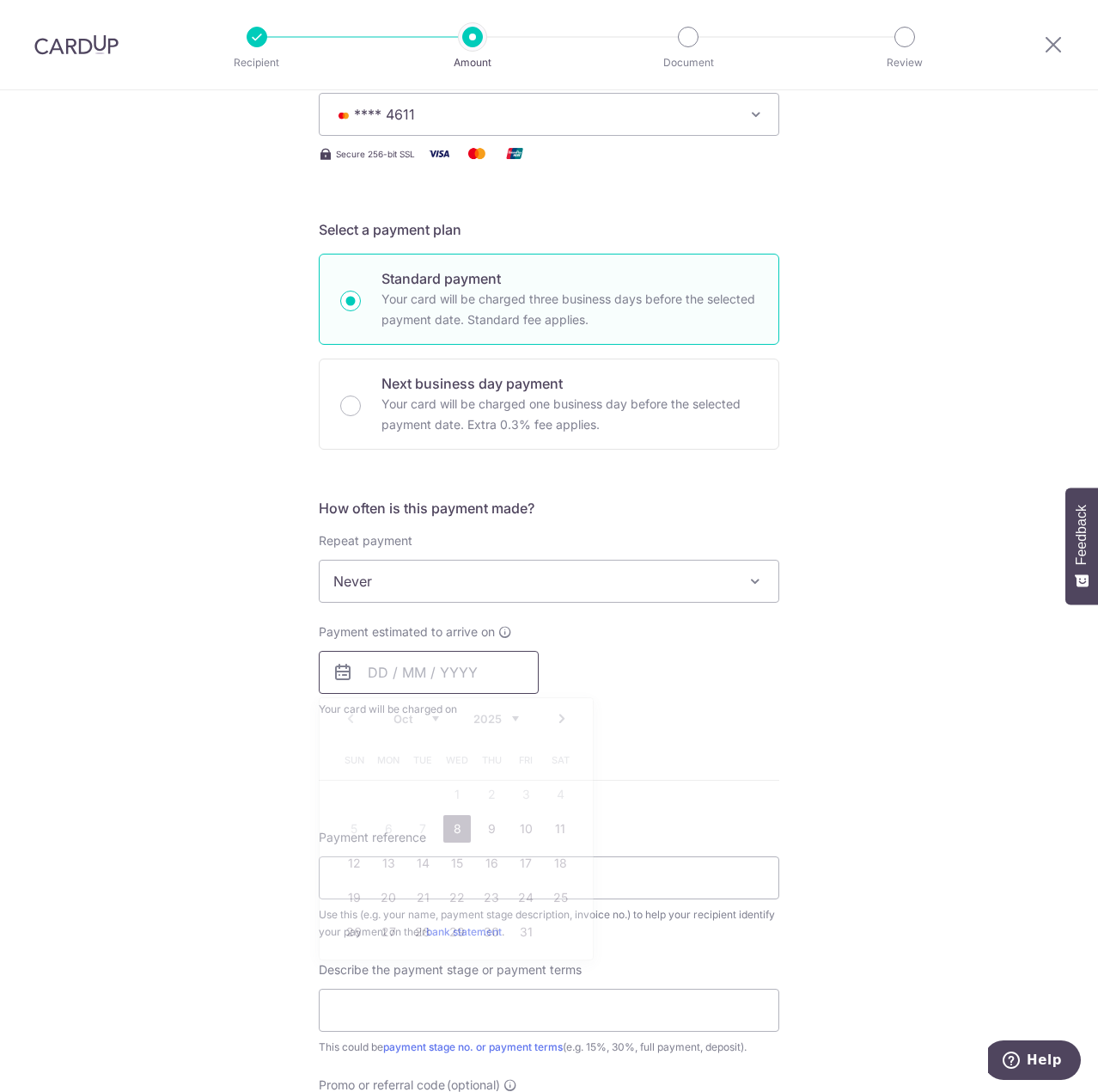
click at [477, 684] on input "text" at bounding box center [429, 671] width 220 height 43
click at [446, 829] on link "8" at bounding box center [458, 829] width 28 height 28
type input "[DATE]"
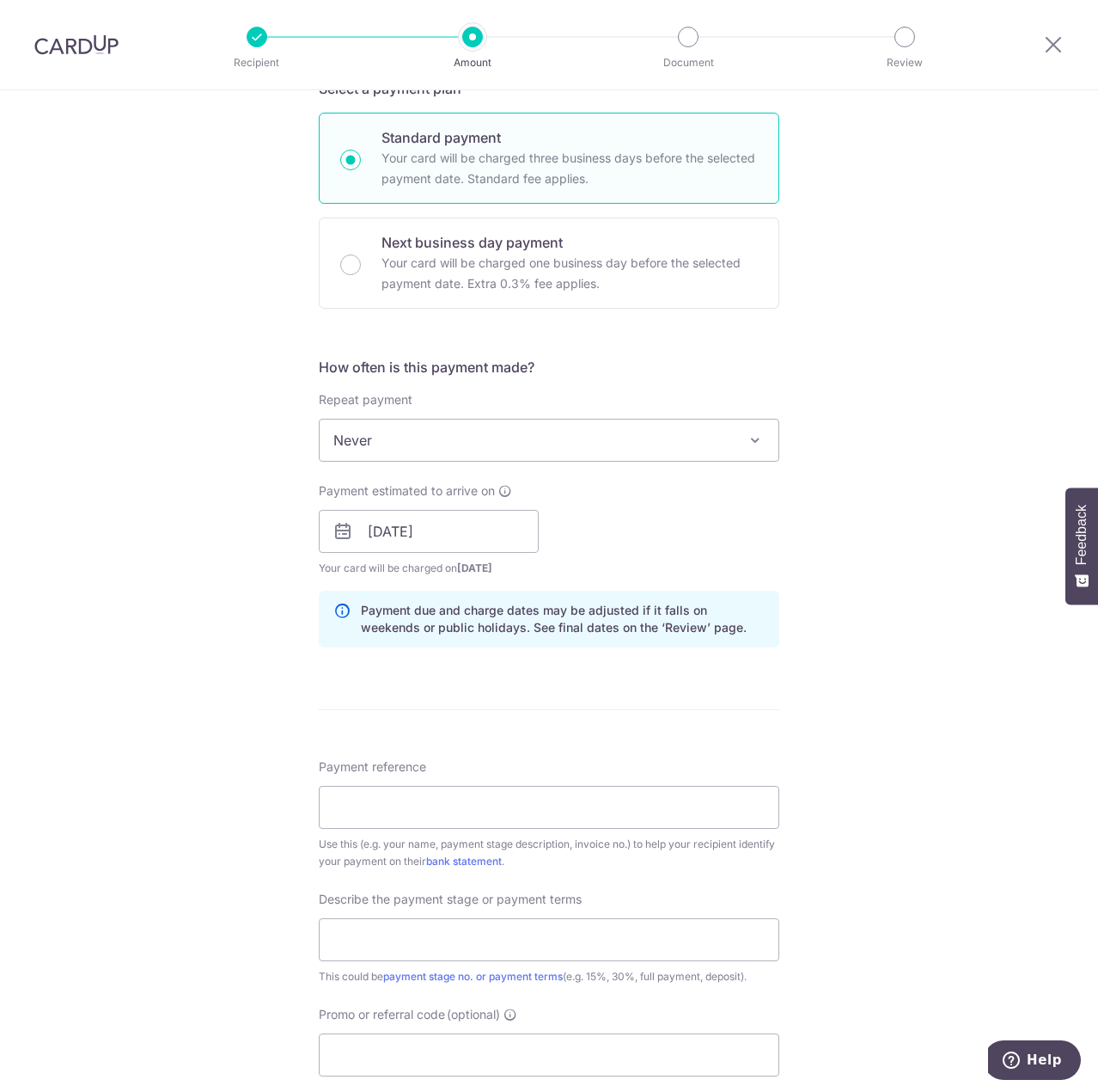
scroll to position [430, 0]
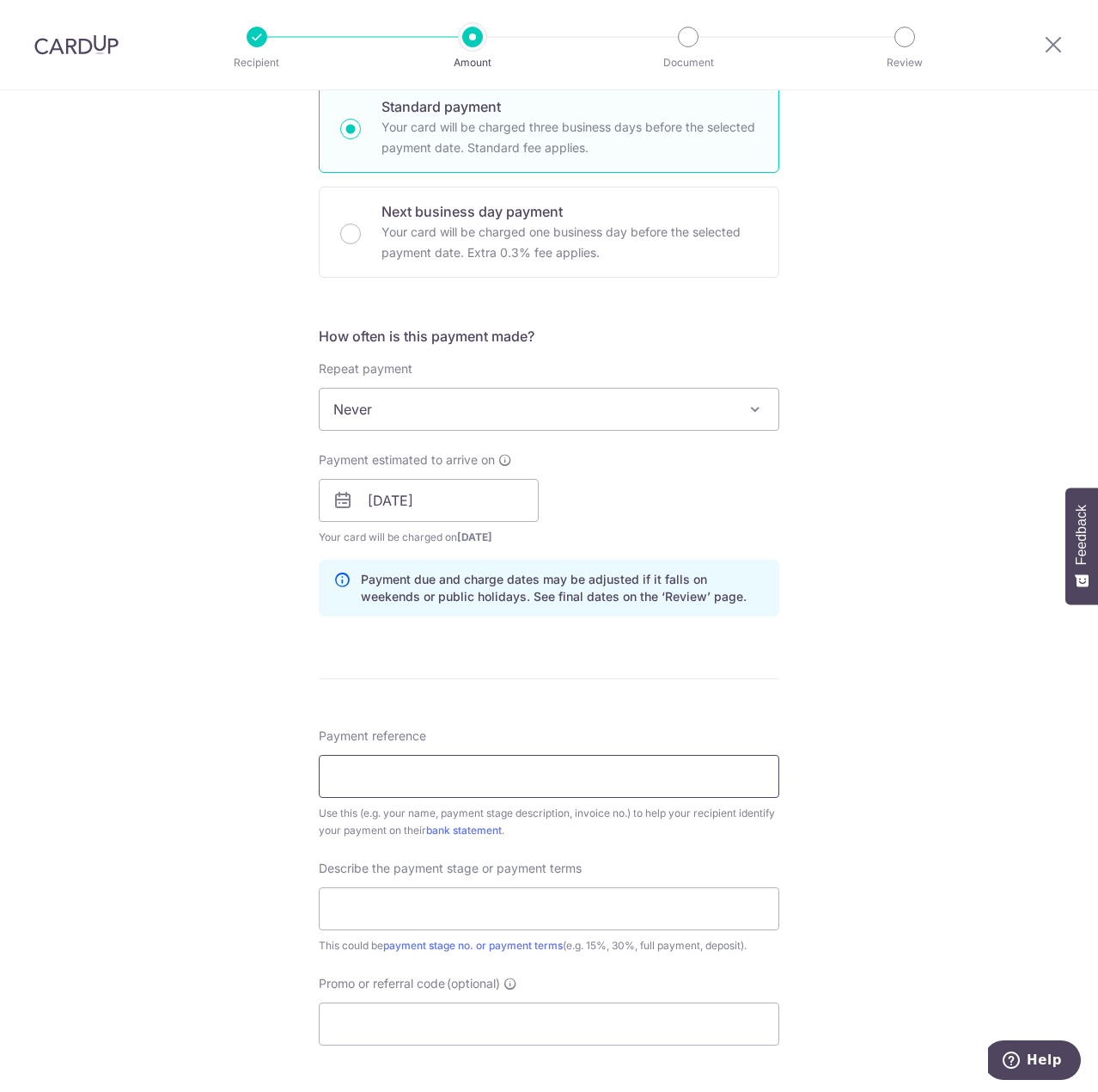
click at [341, 770] on input "Payment reference" at bounding box center [549, 776] width 461 height 43
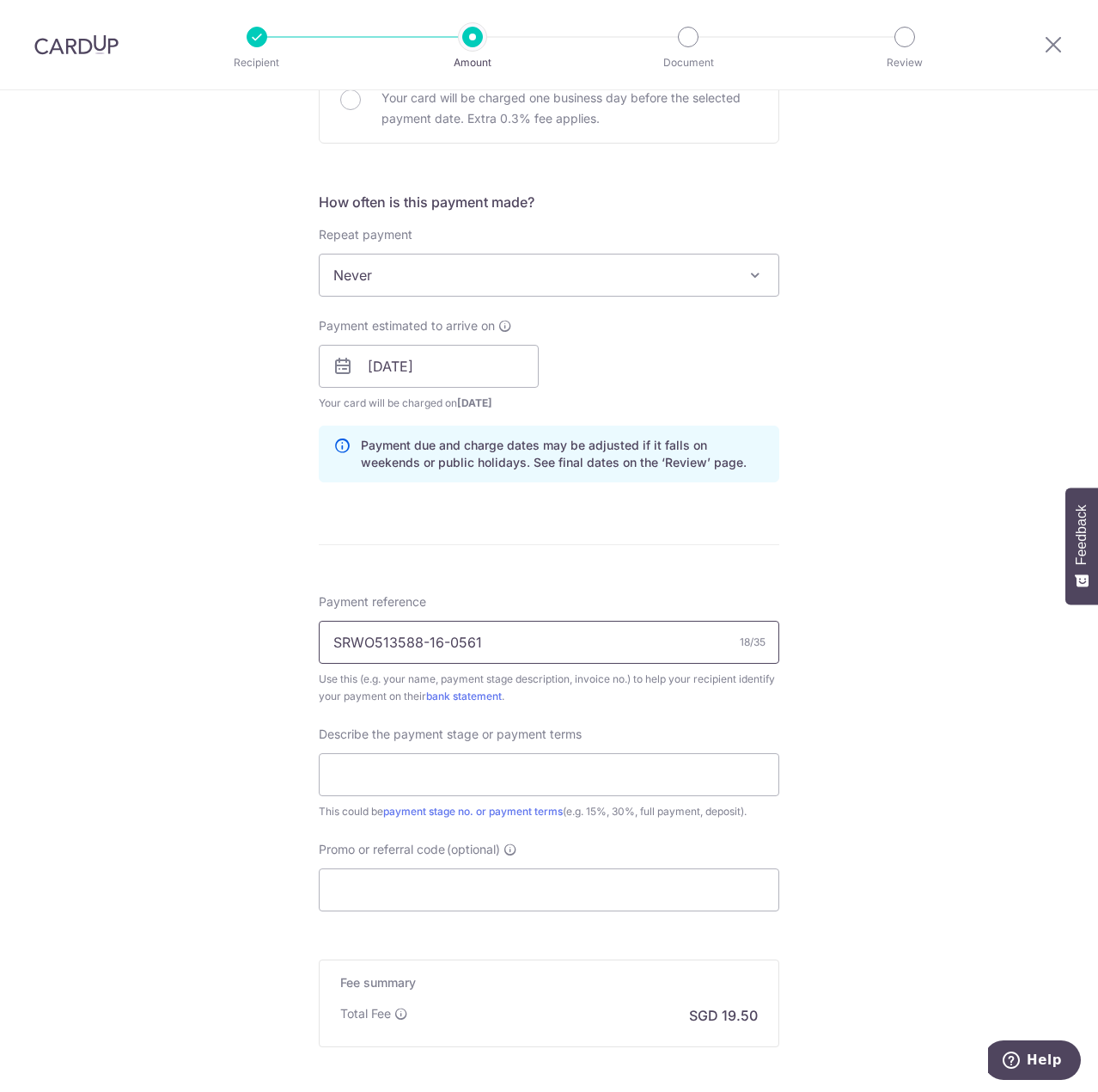
scroll to position [601, 0]
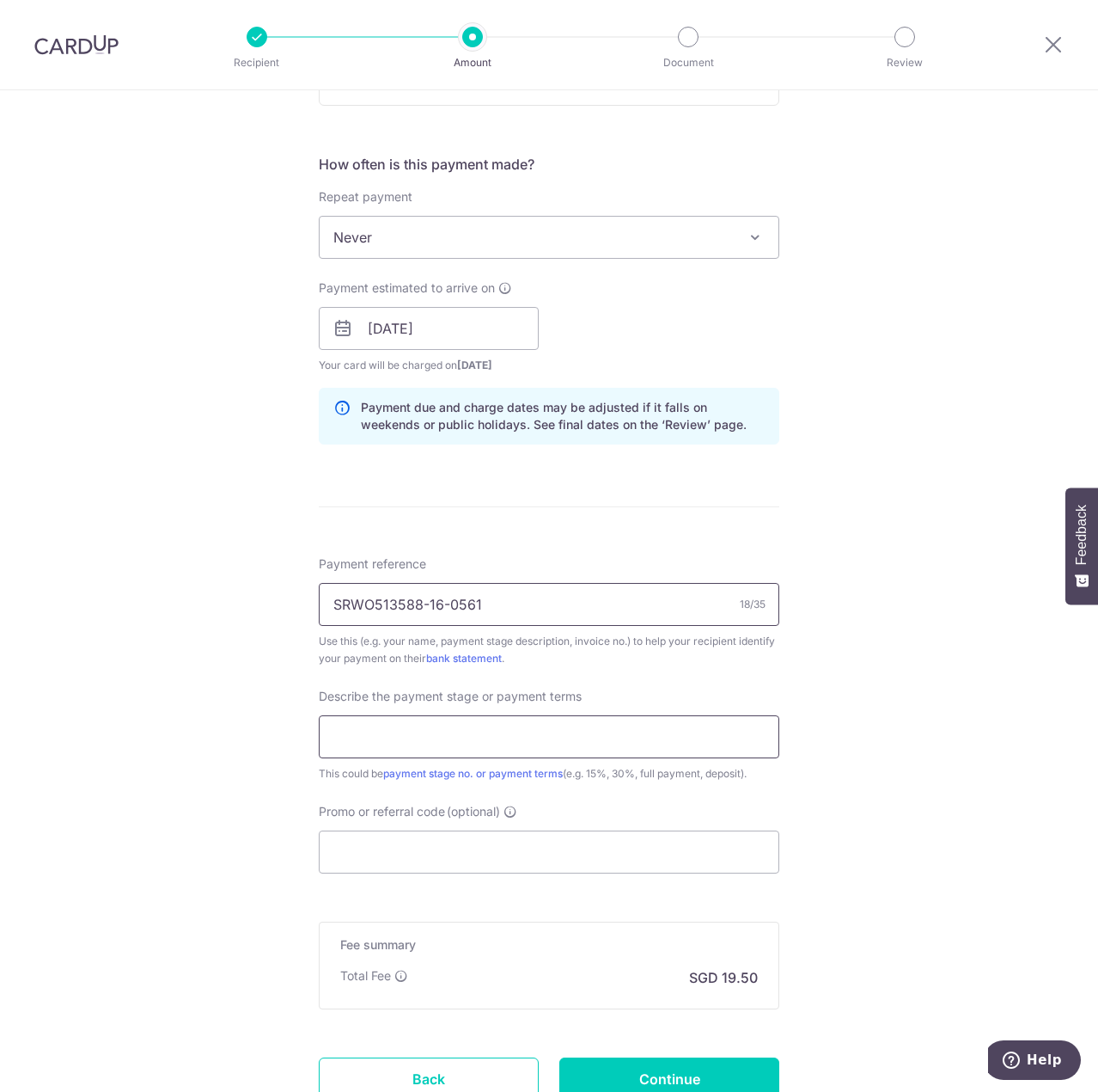
type input "SRWO513588-16-0561"
click at [414, 754] on div "Describe the payment stage or payment terms This could be payment stage no. or …" at bounding box center [549, 734] width 461 height 95
click at [410, 743] on input "text" at bounding box center [549, 736] width 461 height 43
type input "50% Deposit"
click at [428, 841] on input "Promo or referral code (optional)" at bounding box center [549, 852] width 461 height 43
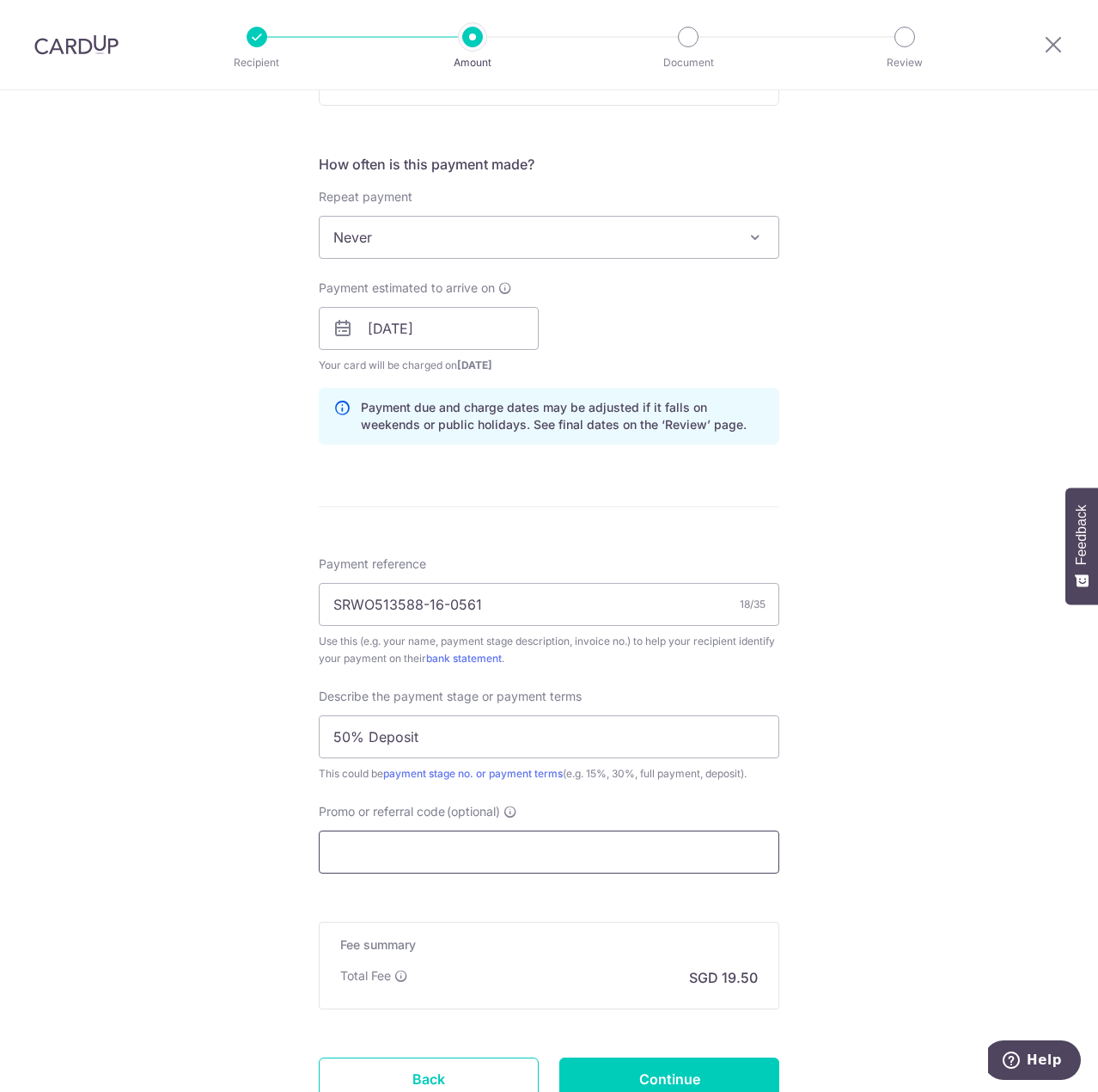
paste input "MILELION"
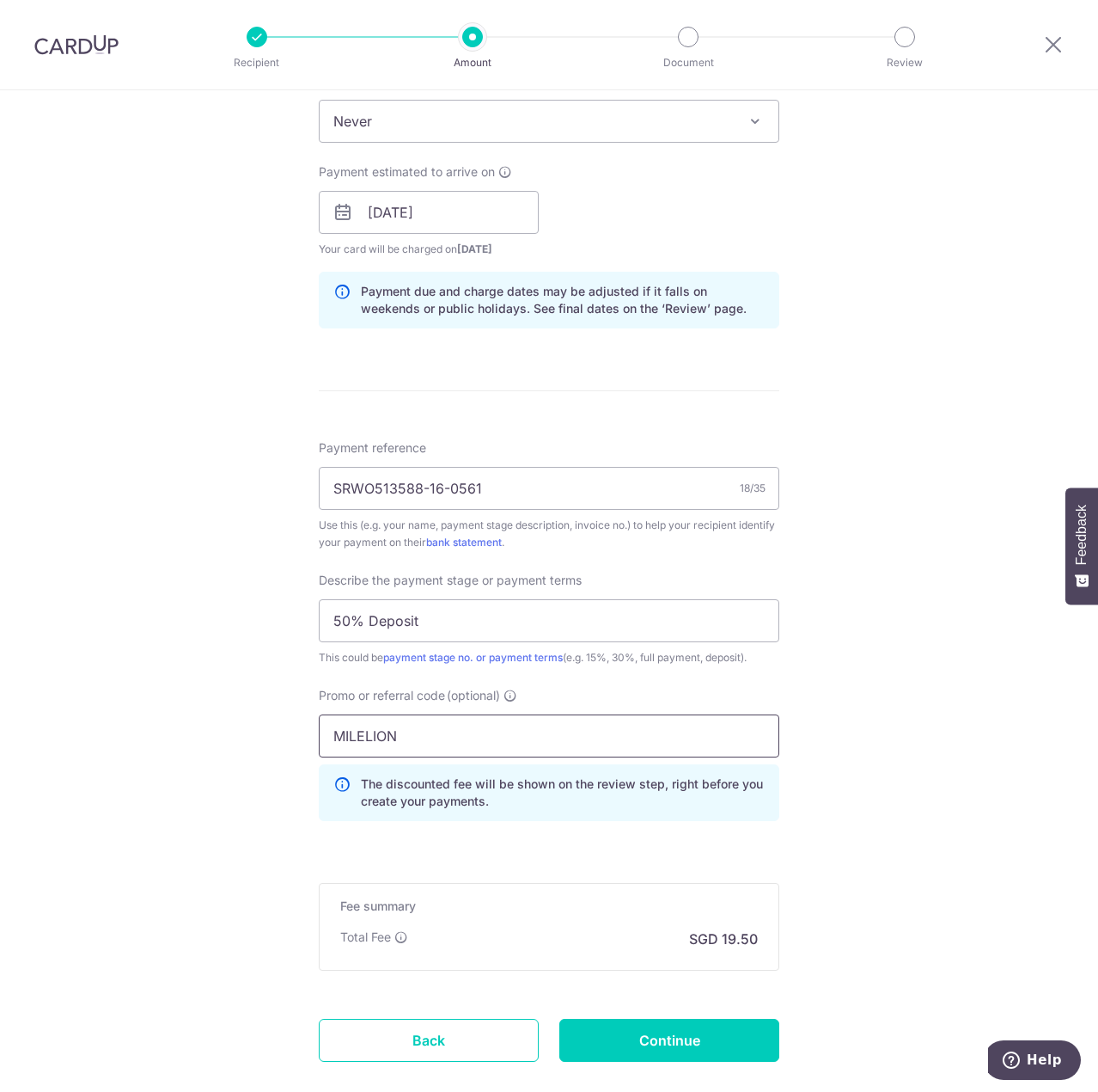
scroll to position [774, 0]
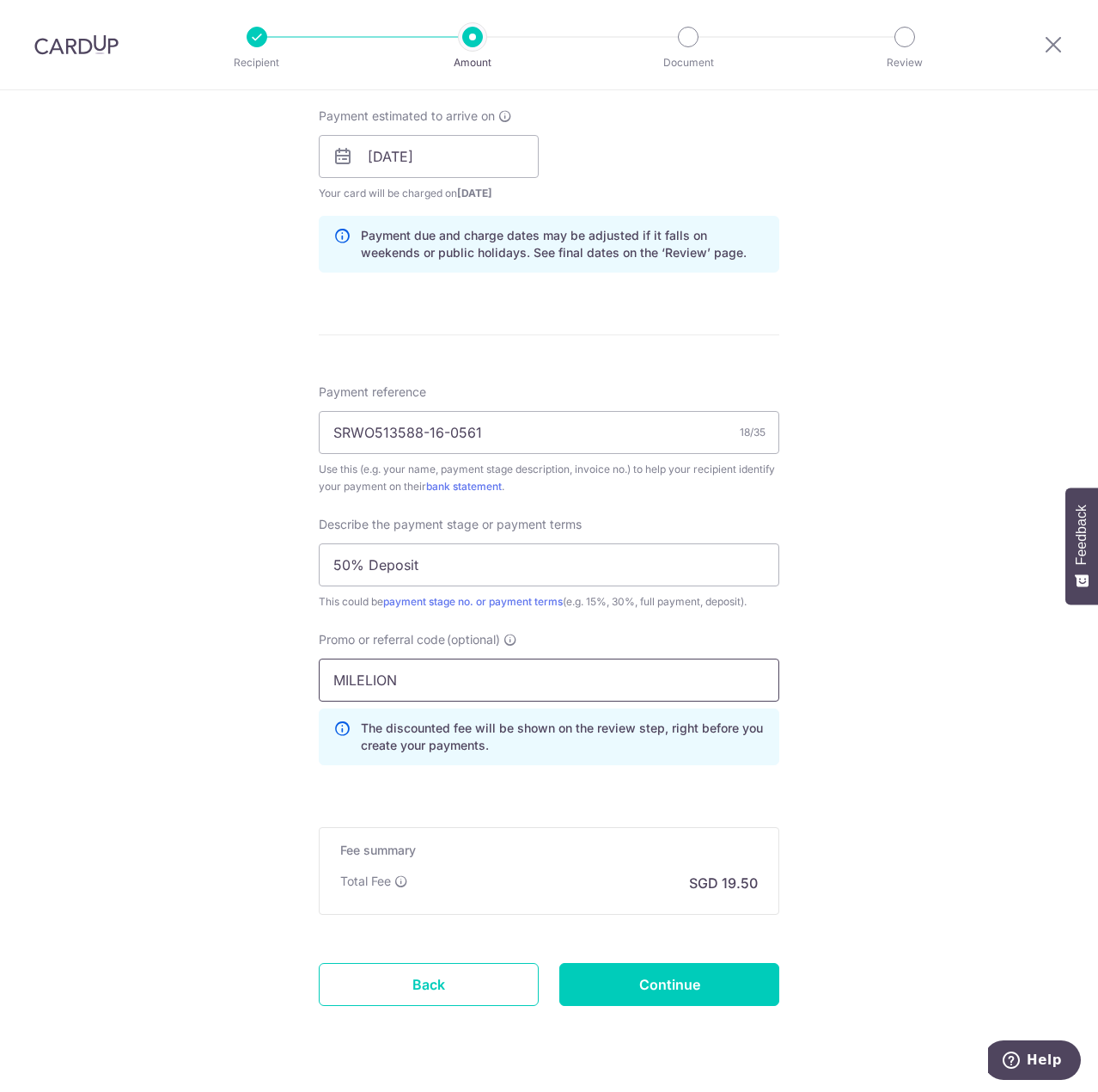
type input "MILELION"
click button "Add Card" at bounding box center [0, 0] width 0 height 0
click at [759, 752] on p "The discounted fee will be shown on the review step, right before you create yo…" at bounding box center [562, 736] width 404 height 34
click at [408, 435] on input "SRWO513588-16-0561" at bounding box center [549, 432] width 461 height 43
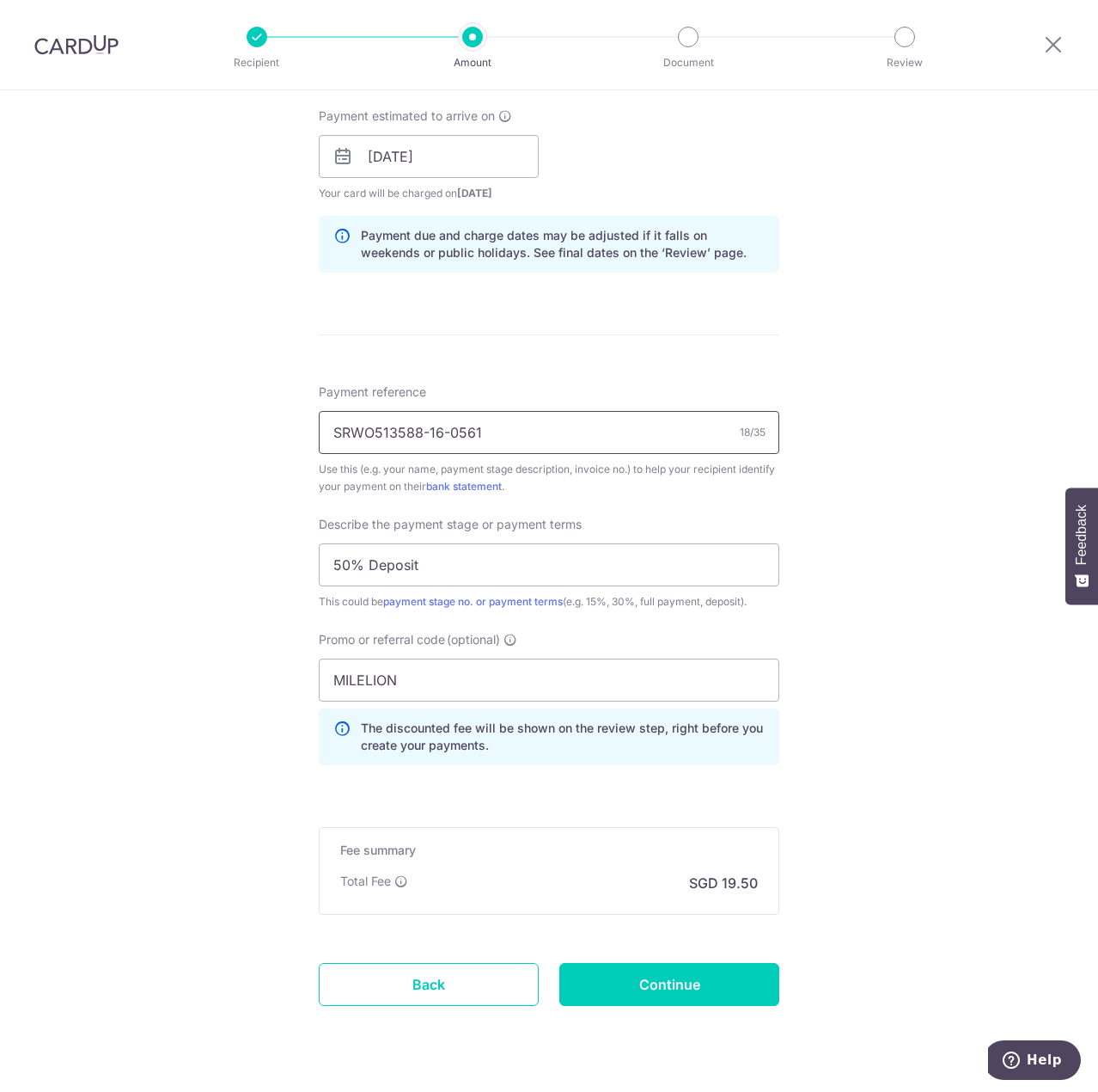
click at [408, 435] on input "SRWO513588-16-0561" at bounding box center [549, 432] width 461 height 43
click at [651, 988] on input "Continue" at bounding box center [669, 983] width 220 height 43
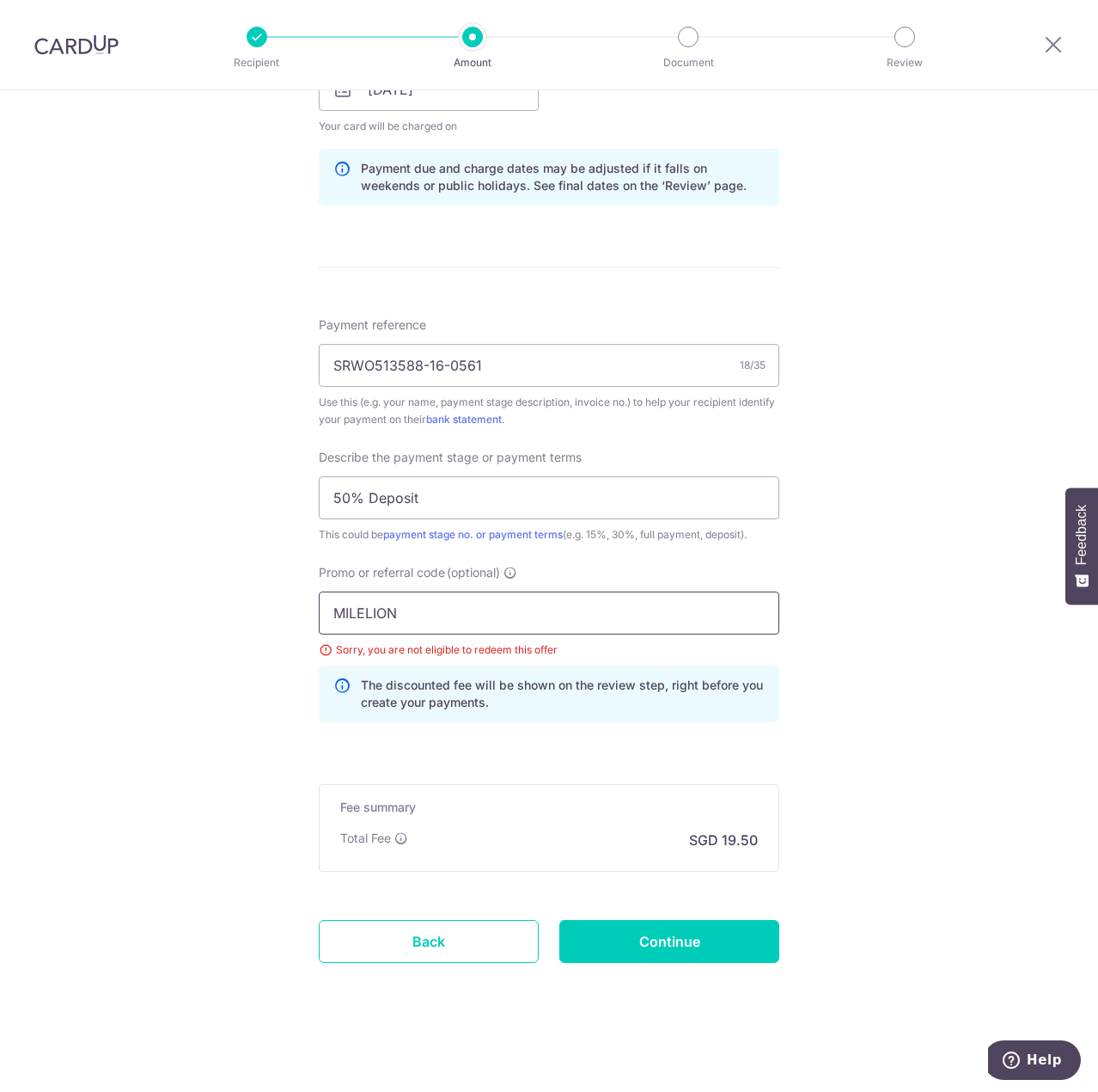
click at [355, 615] on input "MILELION" at bounding box center [549, 612] width 461 height 43
paste input "OFF225"
type input "OFF225"
click at [627, 959] on input "Continue" at bounding box center [669, 940] width 220 height 43
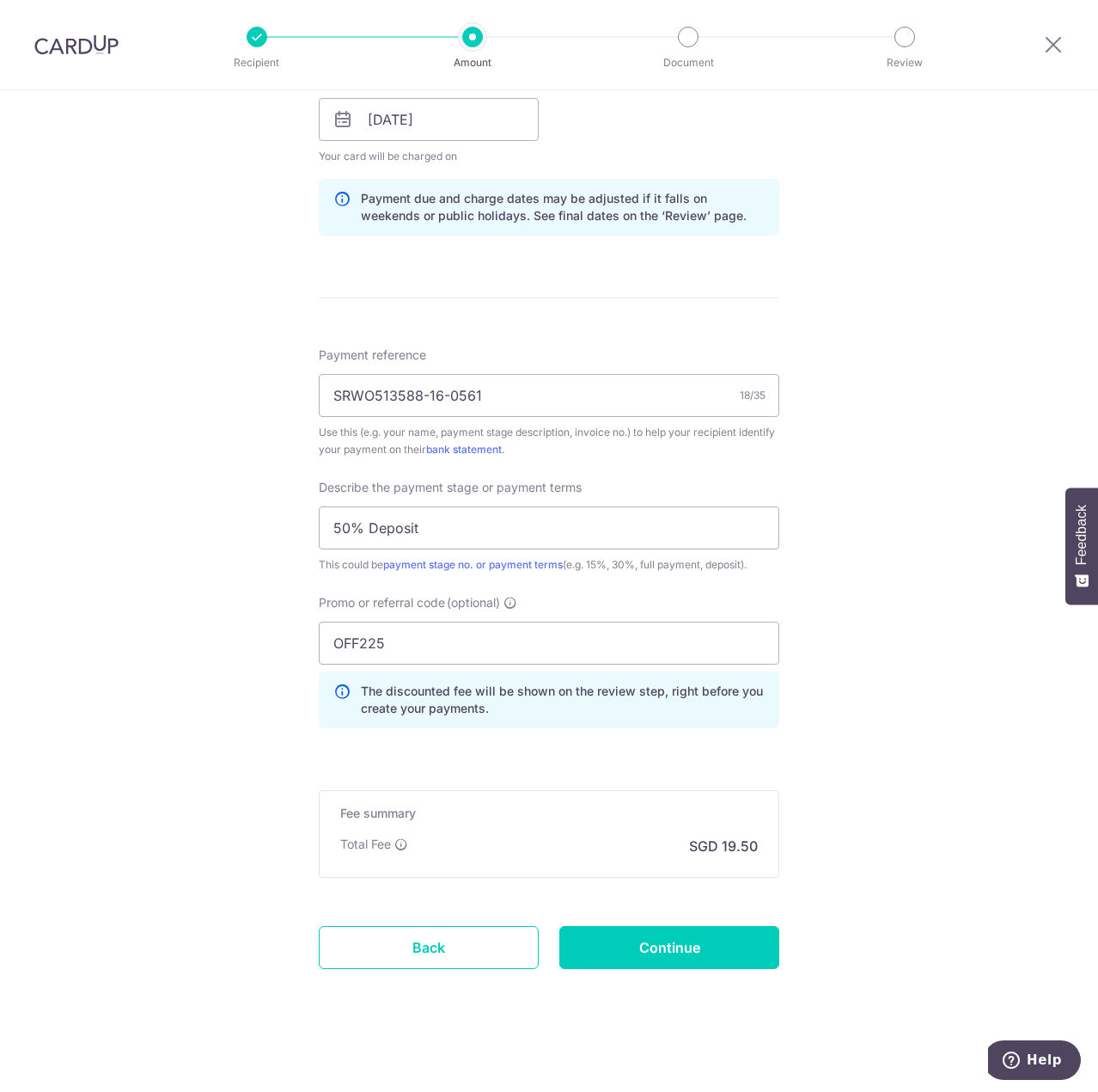
scroll to position [817, 0]
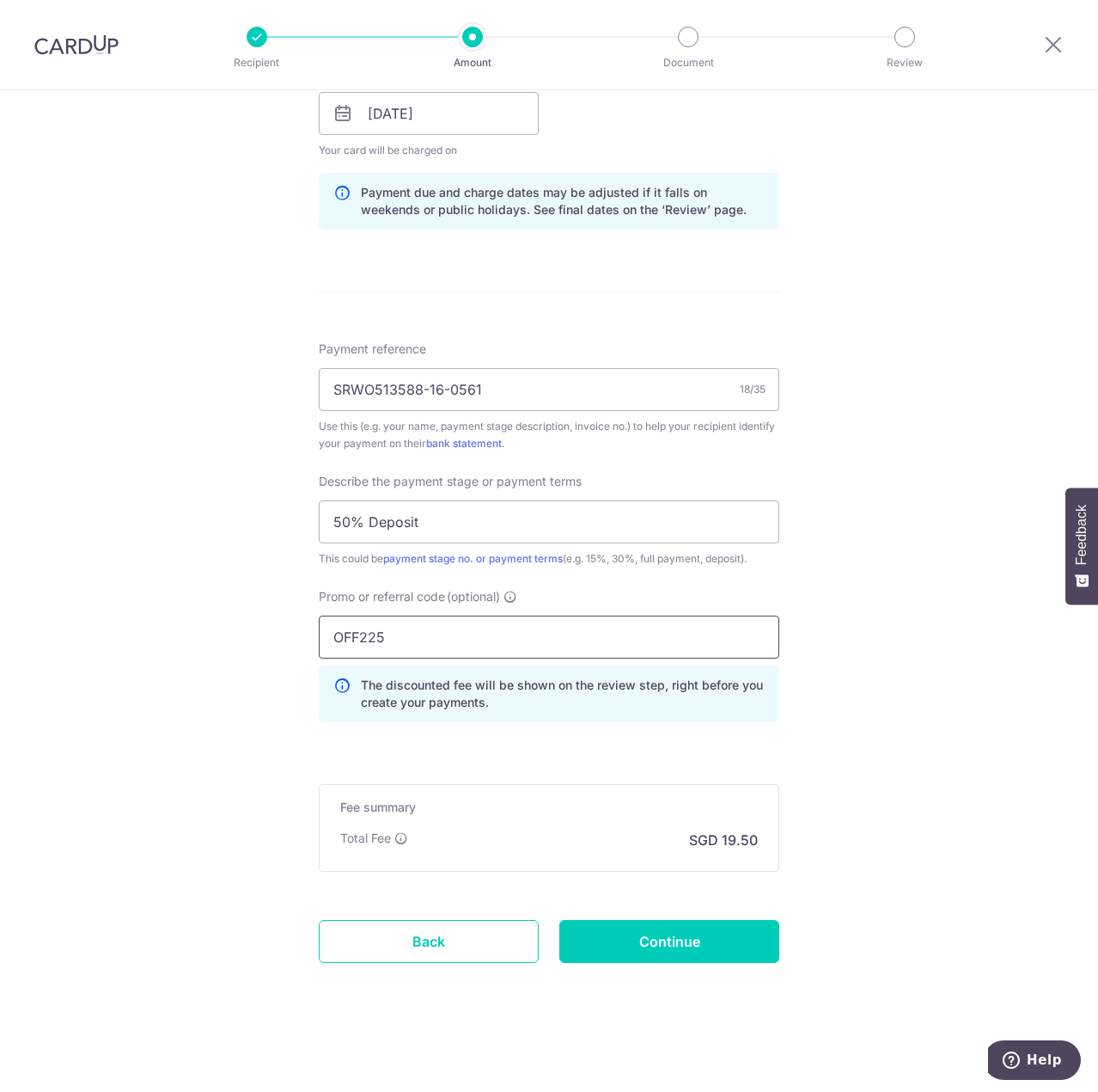
click at [364, 637] on input "OFF225" at bounding box center [549, 636] width 461 height 43
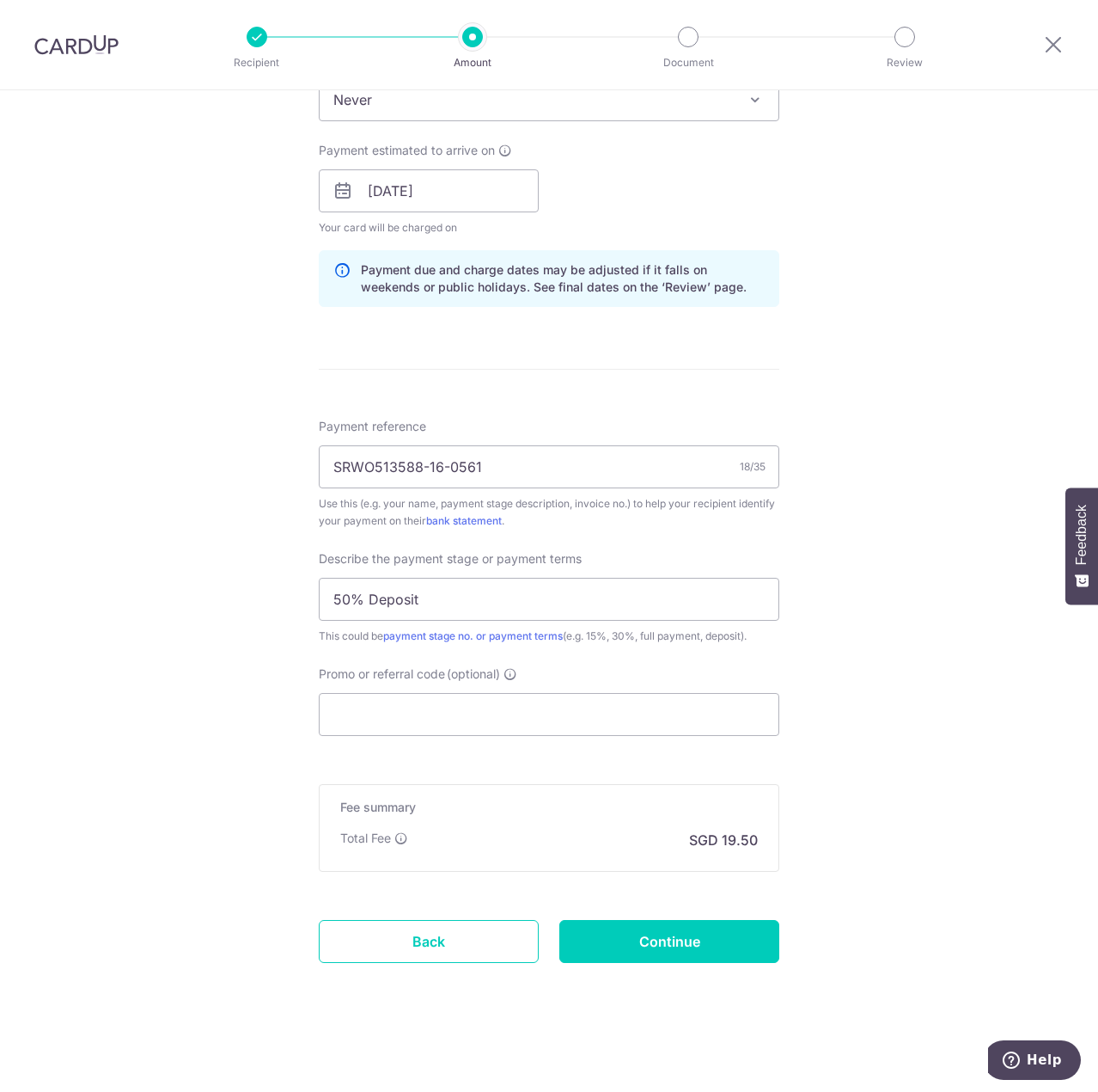
click at [933, 731] on div "Tell us more about your payment Enter payment amount SGD 750.00 750.00 Select C…" at bounding box center [549, 220] width 1098 height 1740
click at [619, 957] on input "Continue" at bounding box center [669, 940] width 220 height 43
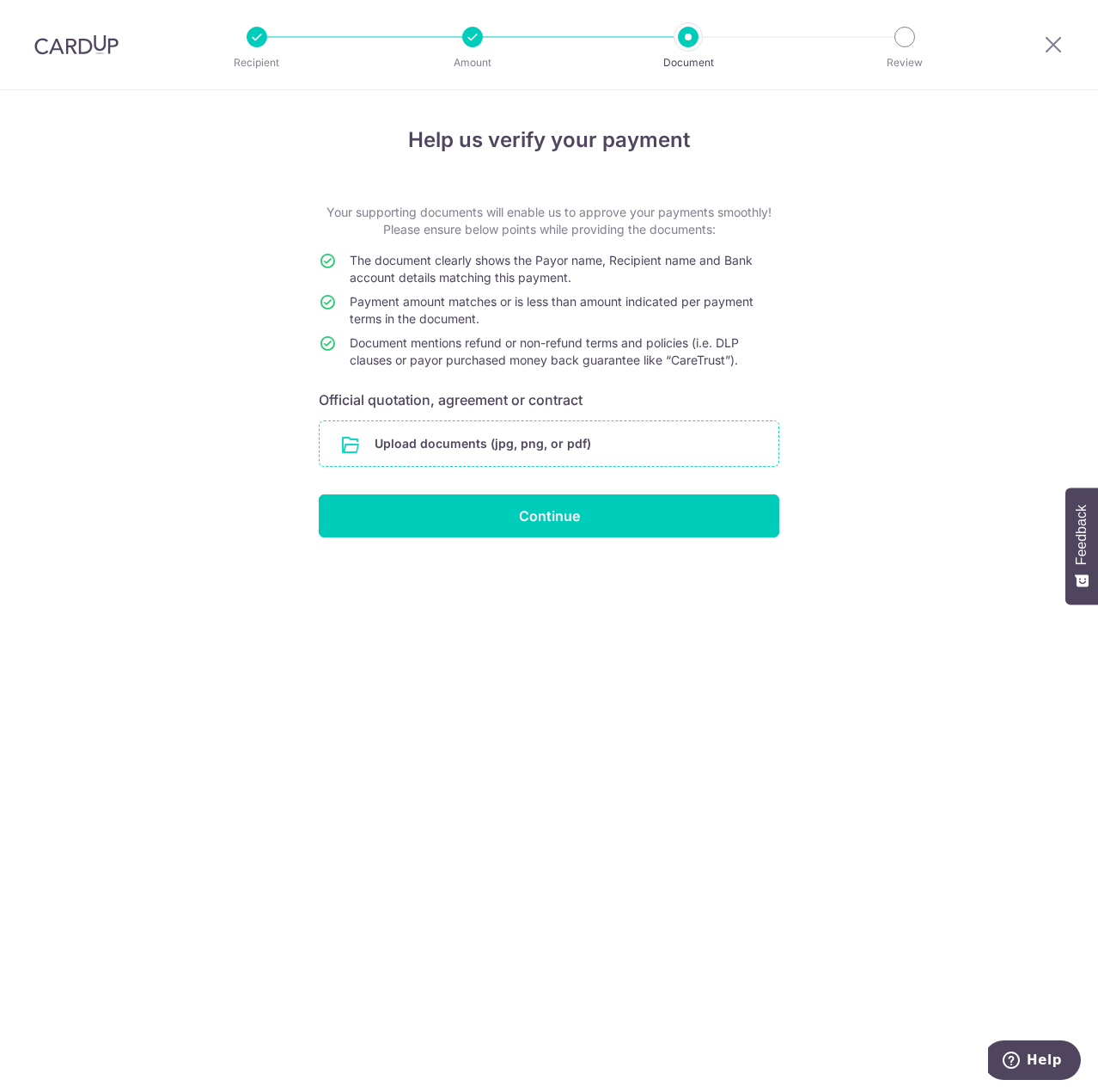
click at [488, 433] on input "file" at bounding box center [549, 443] width 459 height 45
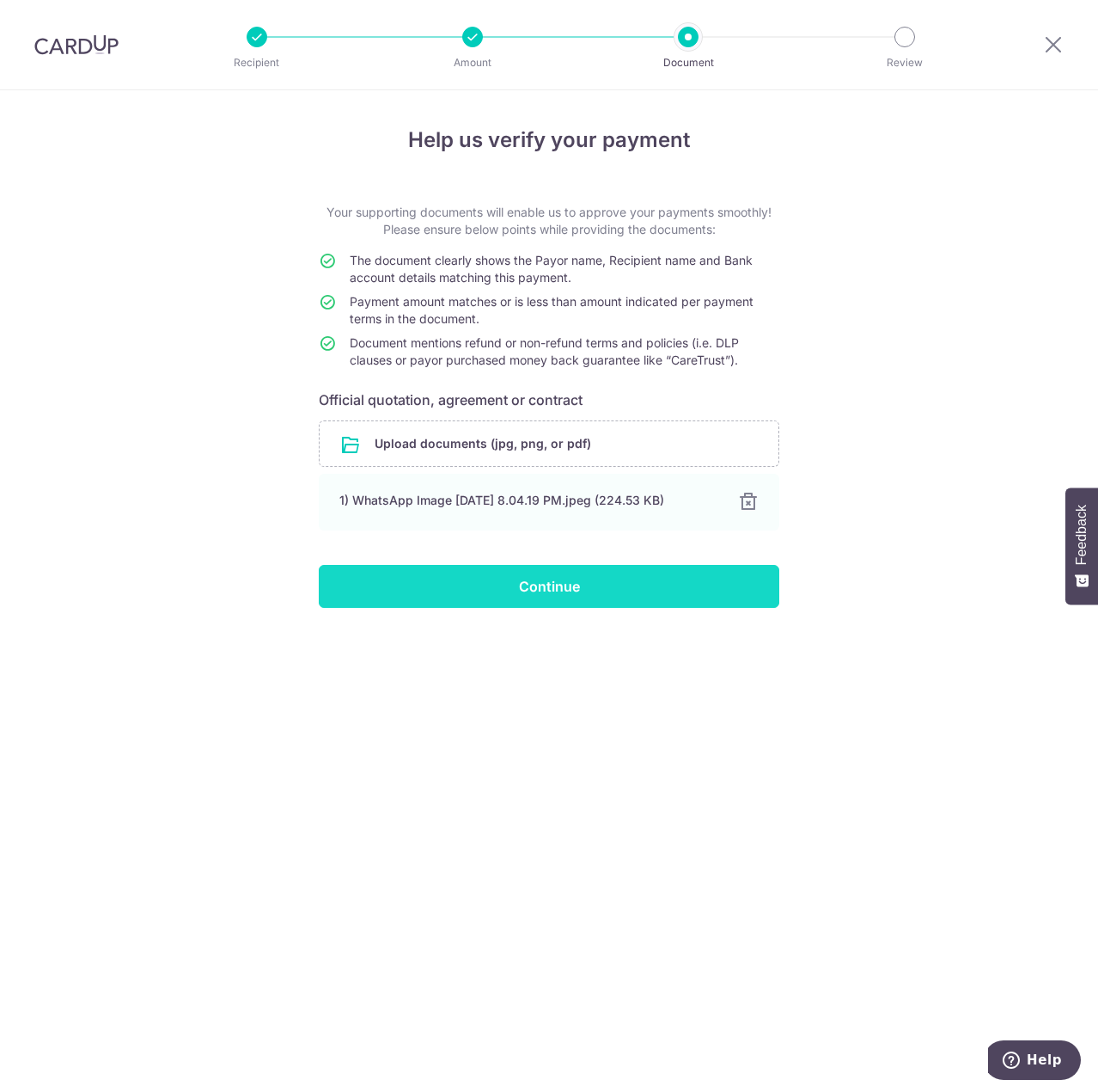
click at [513, 576] on input "Continue" at bounding box center [549, 585] width 461 height 43
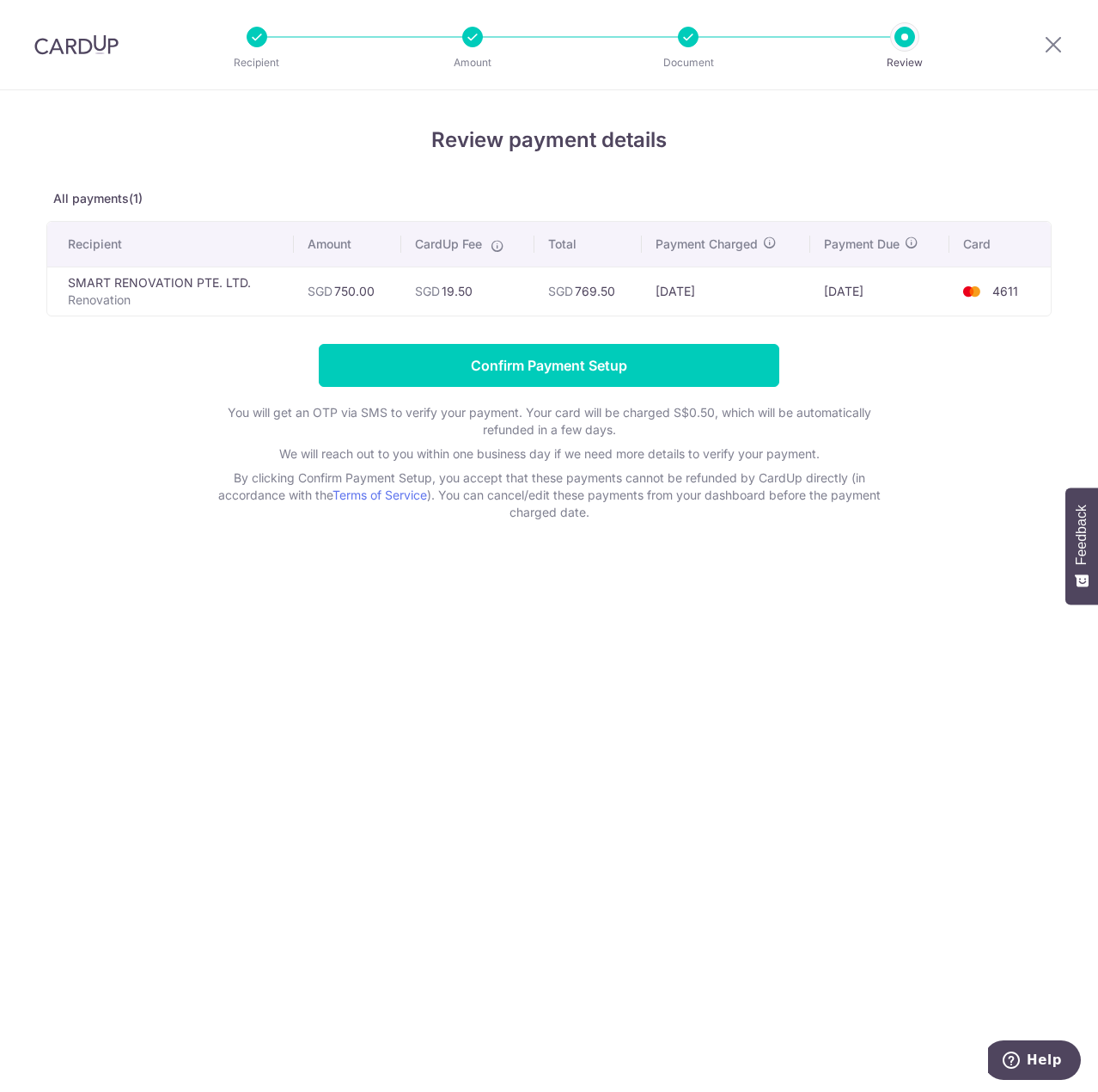
drag, startPoint x: 439, startPoint y: 285, endPoint x: 497, endPoint y: 292, distance: 58.4
click at [497, 292] on td "SGD 19.50" at bounding box center [468, 290] width 134 height 49
click at [497, 293] on td "SGD 19.50" at bounding box center [468, 290] width 134 height 49
click at [687, 33] on div at bounding box center [688, 37] width 21 height 21
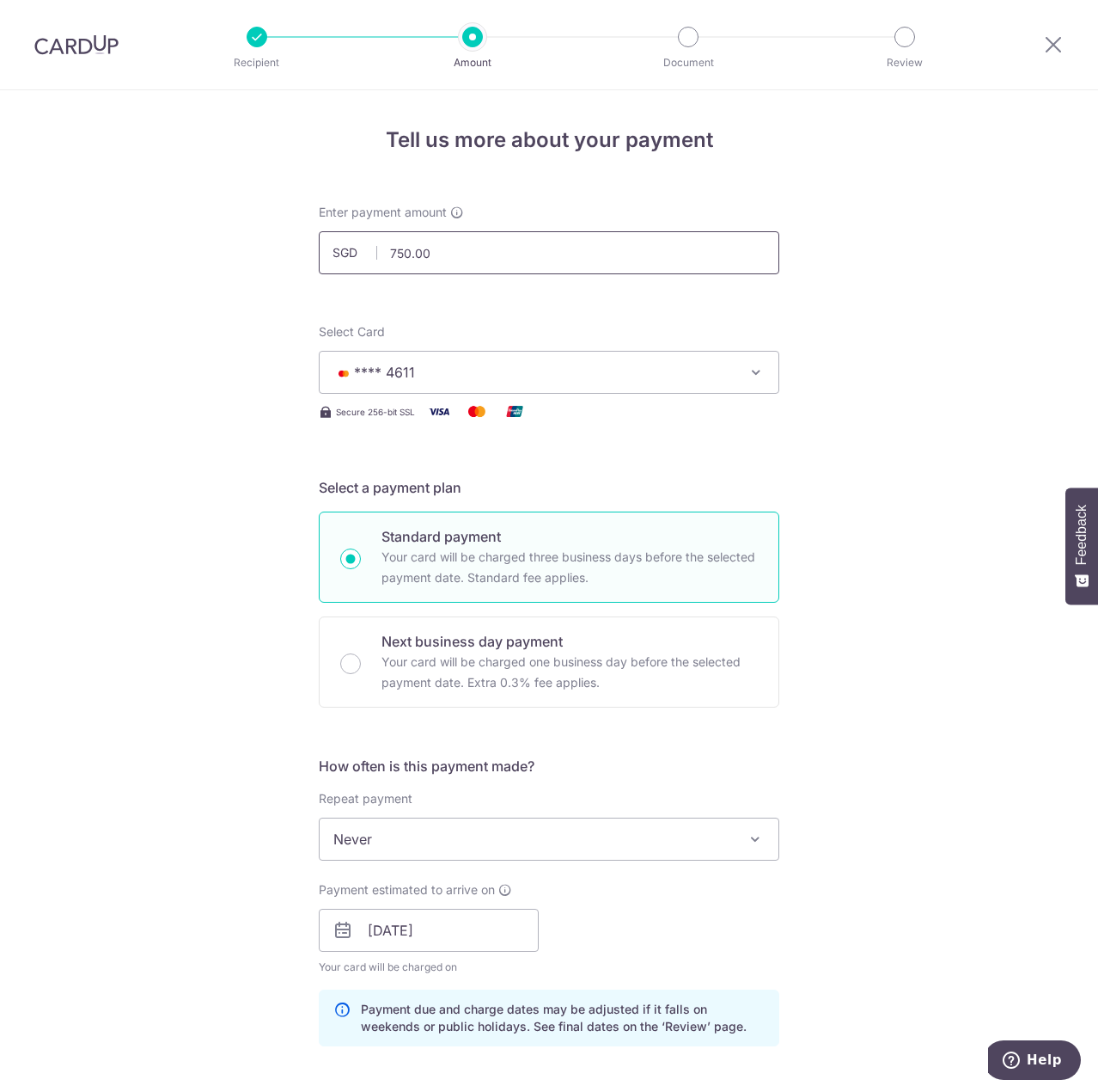
drag, startPoint x: 446, startPoint y: 256, endPoint x: 363, endPoint y: 242, distance: 84.2
click at [363, 242] on input "750.00" at bounding box center [549, 252] width 461 height 43
click at [513, 257] on input "750.00" at bounding box center [549, 252] width 461 height 43
paste input "26,4"
drag, startPoint x: 519, startPoint y: 252, endPoint x: 361, endPoint y: 244, distance: 158.2
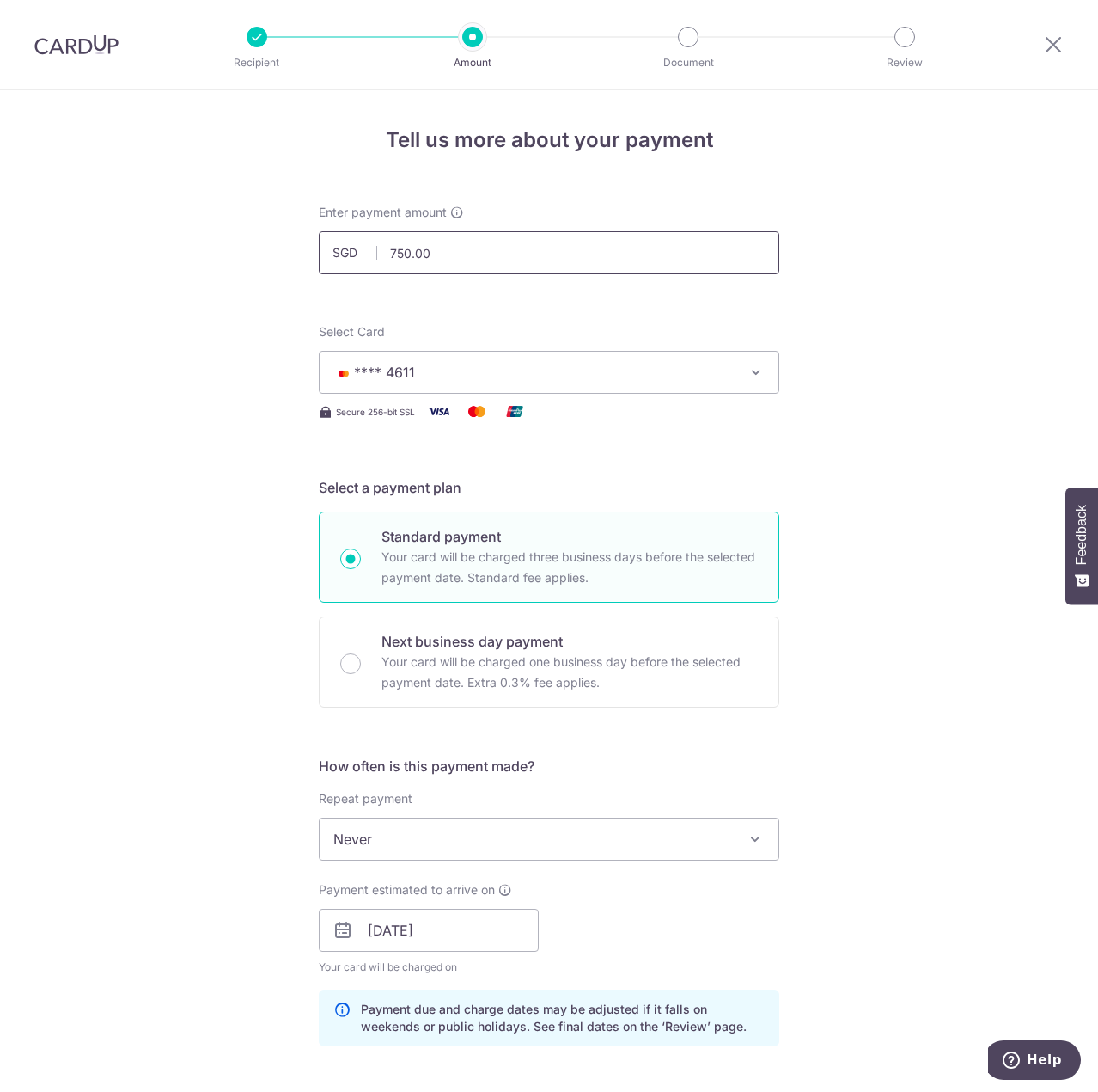
click at [355, 239] on input "750.00" at bounding box center [549, 252] width 461 height 43
paste input "26,433"
click at [513, 322] on form "Enter payment amount SGD 26433.00 750.00 Select Card **** 4611 Add credit card …" at bounding box center [549, 976] width 461 height 1546
type input "26,433.00"
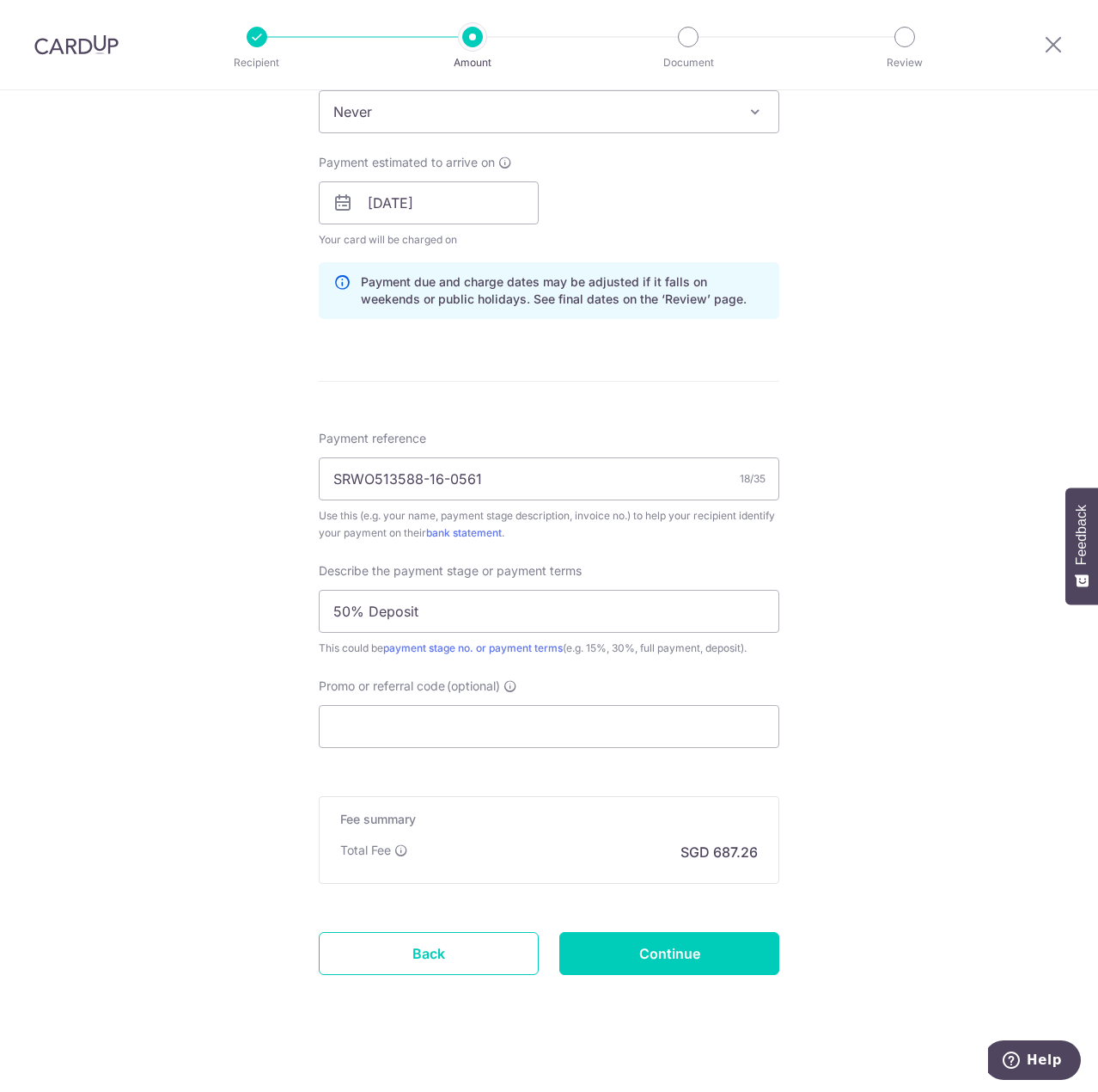
scroll to position [739, 0]
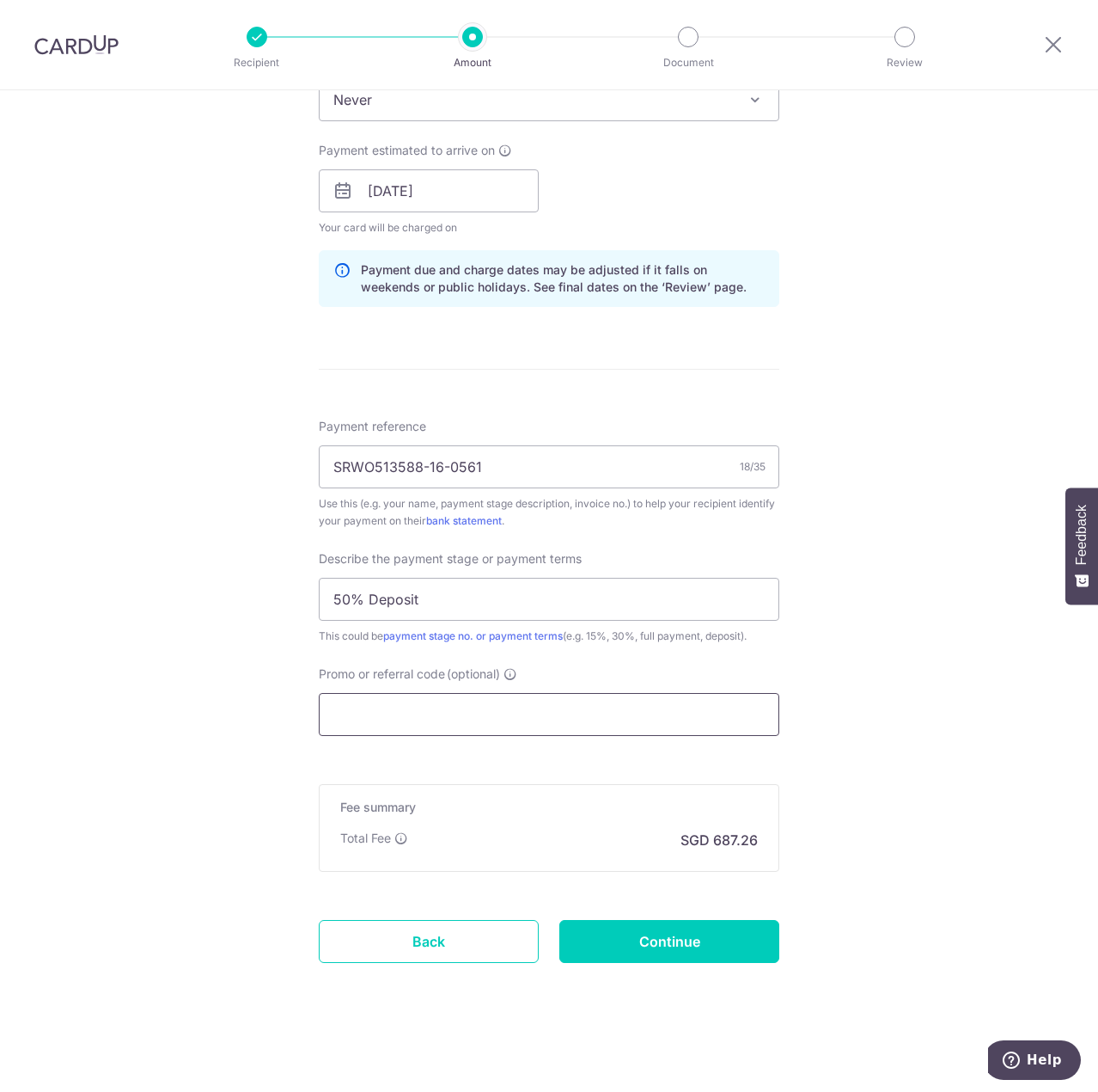
click at [364, 712] on input "Promo or referral code (optional)" at bounding box center [549, 714] width 461 height 43
paste input "26,433.00"
type input "26,433.00"
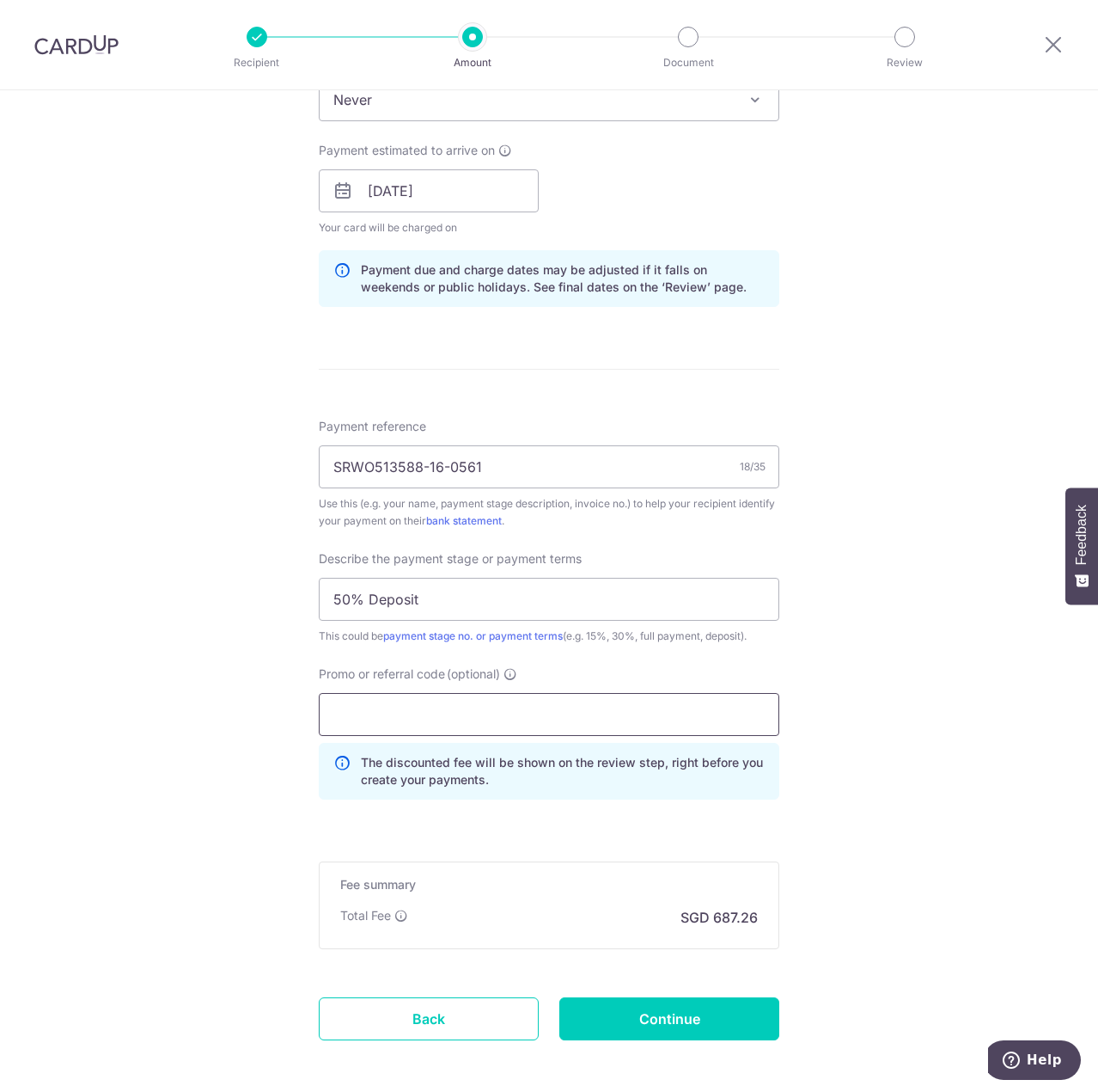
click at [366, 712] on input "Promo or referral code (optional)" at bounding box center [549, 714] width 461 height 43
paste input "OFF225"
type input "OFF225"
click at [912, 871] on div "Tell us more about your payment Enter payment amount SGD 26,433.00 26433.00 Sel…" at bounding box center [549, 259] width 1098 height 1818
click at [651, 1036] on input "Continue" at bounding box center [669, 1018] width 220 height 43
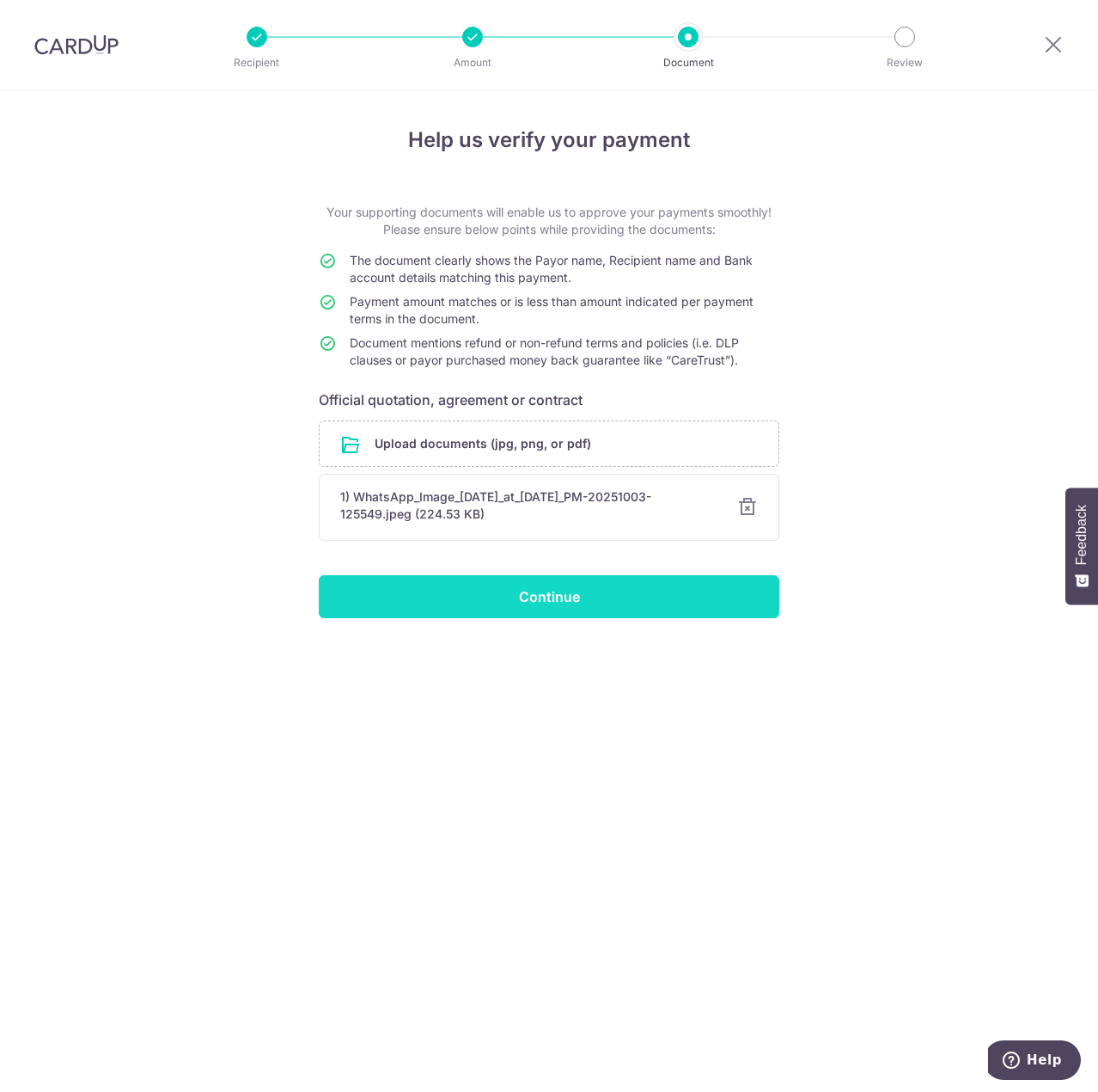
click at [519, 611] on input "Continue" at bounding box center [549, 596] width 461 height 43
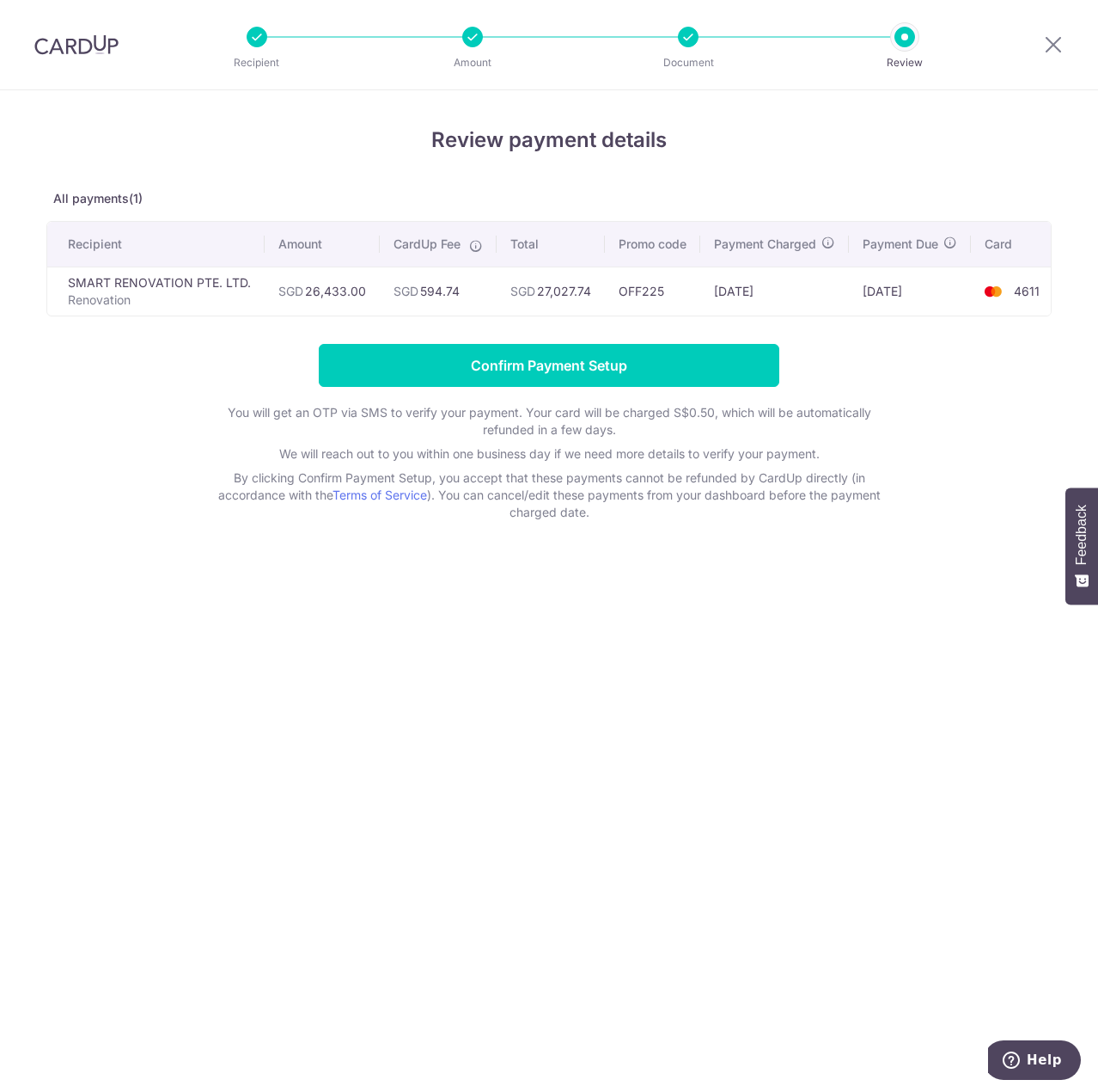
scroll to position [0, 14]
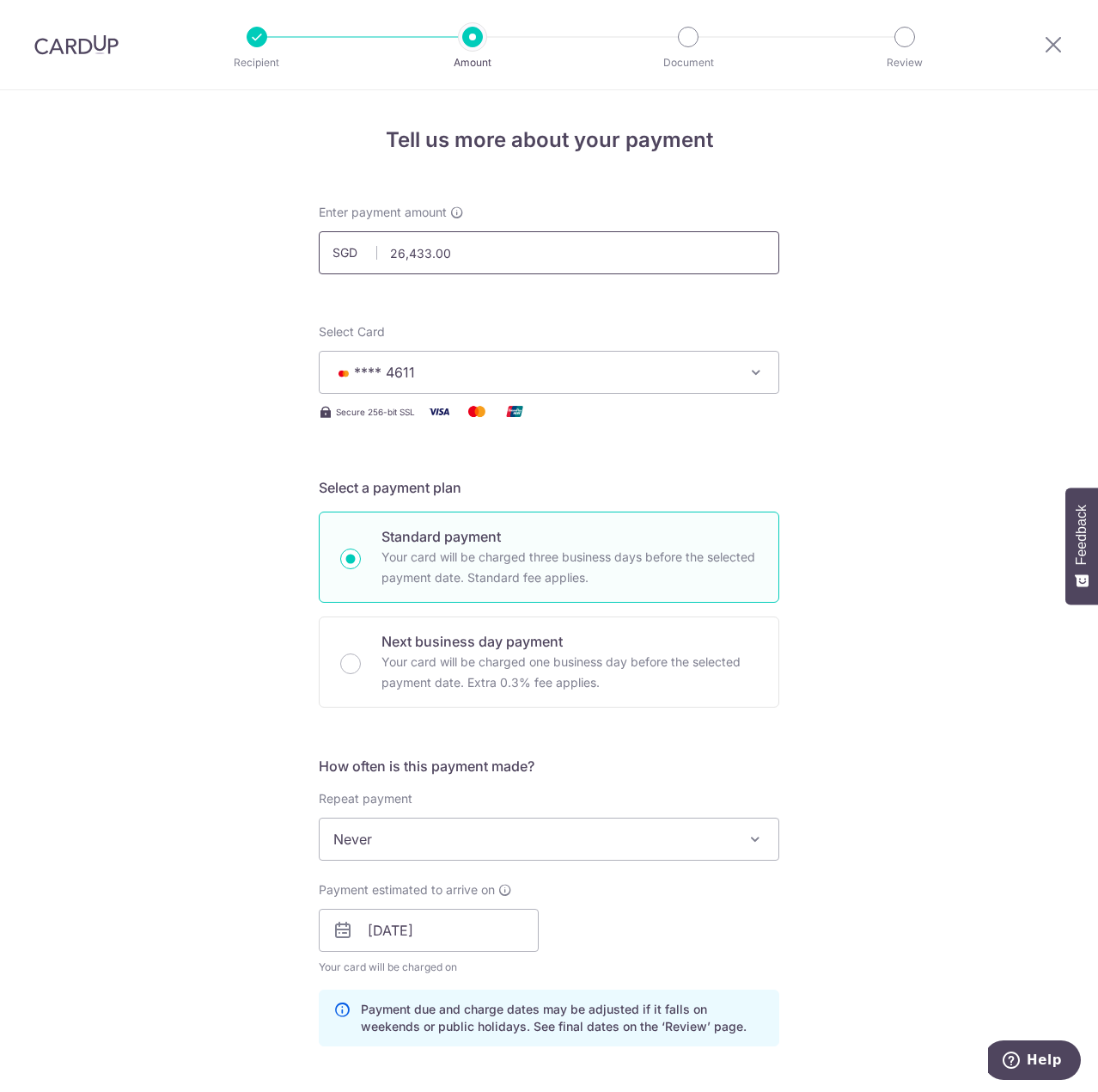
drag, startPoint x: 497, startPoint y: 256, endPoint x: 305, endPoint y: 259, distance: 192.0
click at [308, 259] on div "Enter payment amount SGD 26,433.00 26433.00" at bounding box center [549, 238] width 482 height 71
type input "750"
type input "750.00"
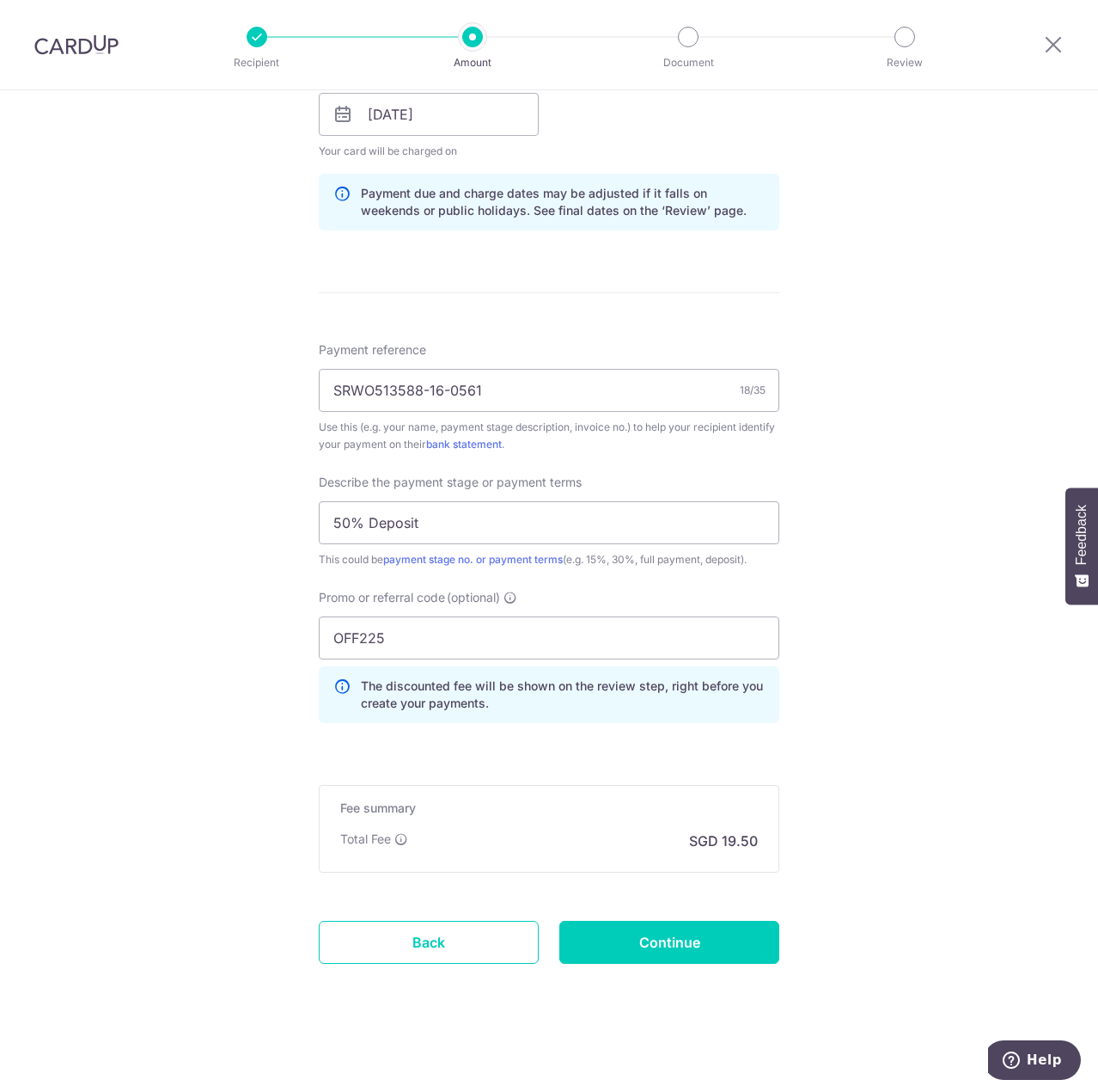
scroll to position [817, 0]
click at [627, 955] on input "Continue" at bounding box center [669, 940] width 220 height 43
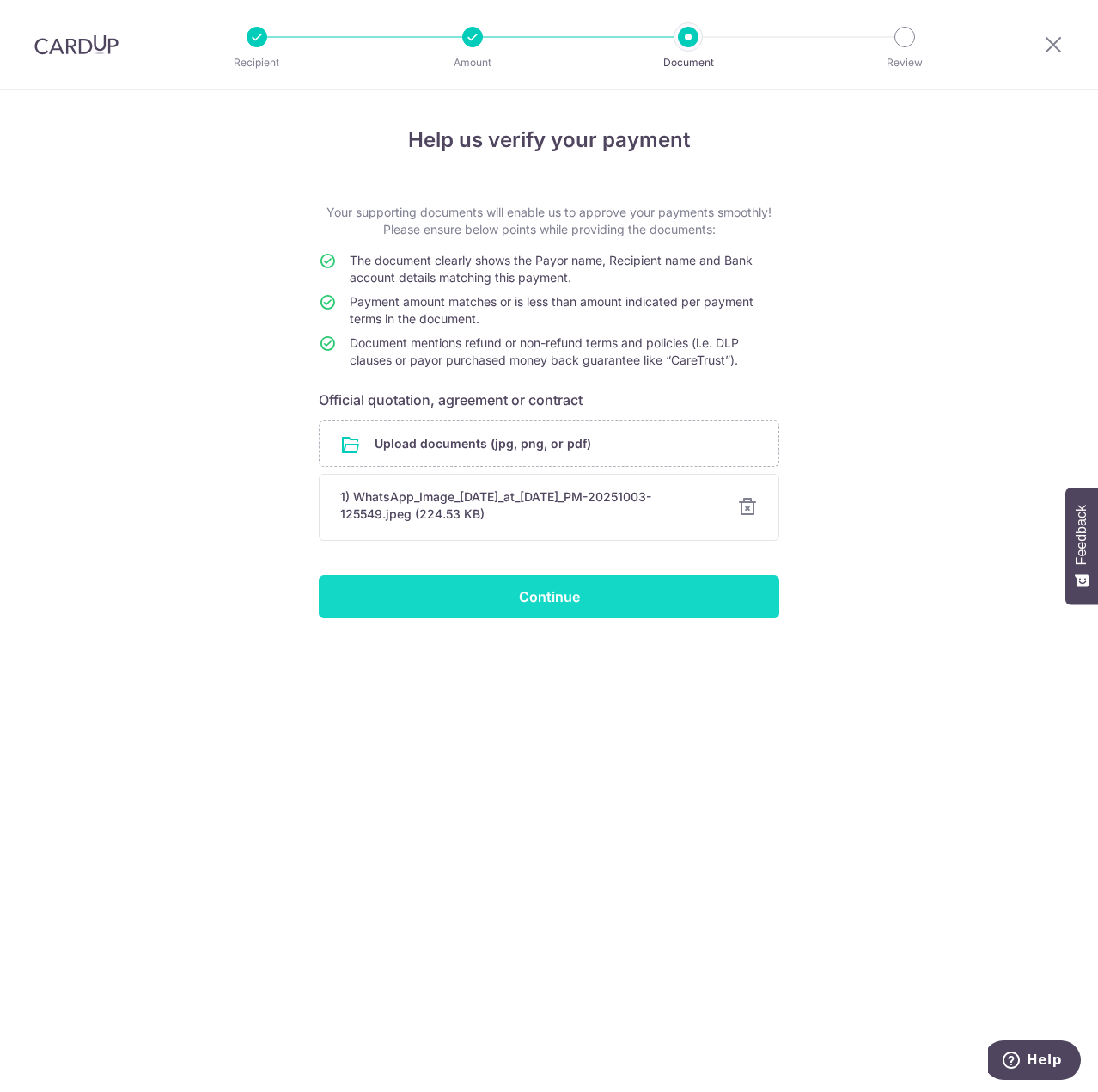
click at [530, 587] on input "Continue" at bounding box center [549, 596] width 461 height 43
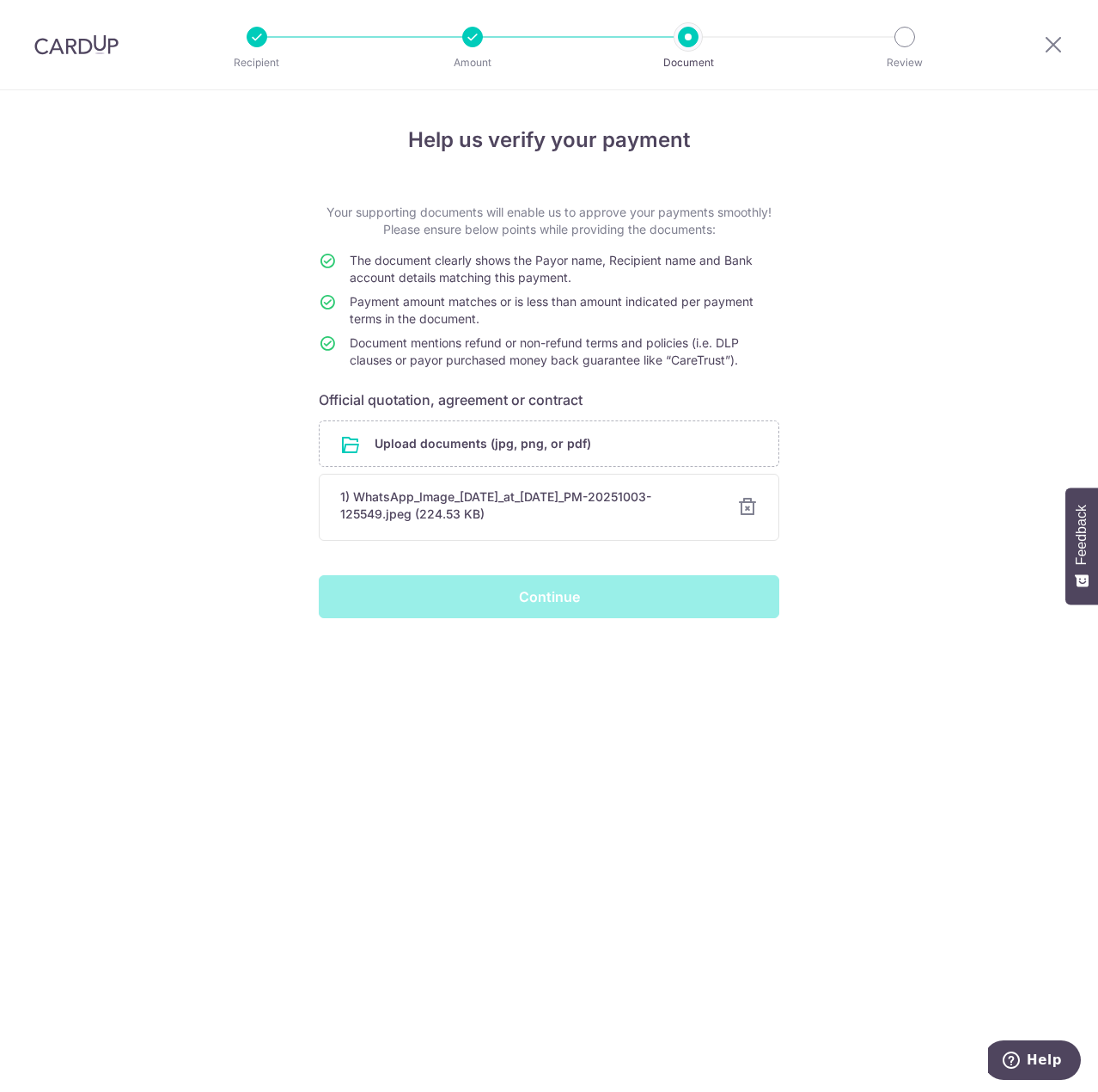
click at [388, 775] on div "Help us verify your payment Your supporting documents will enable us to approve…" at bounding box center [549, 590] width 1098 height 1001
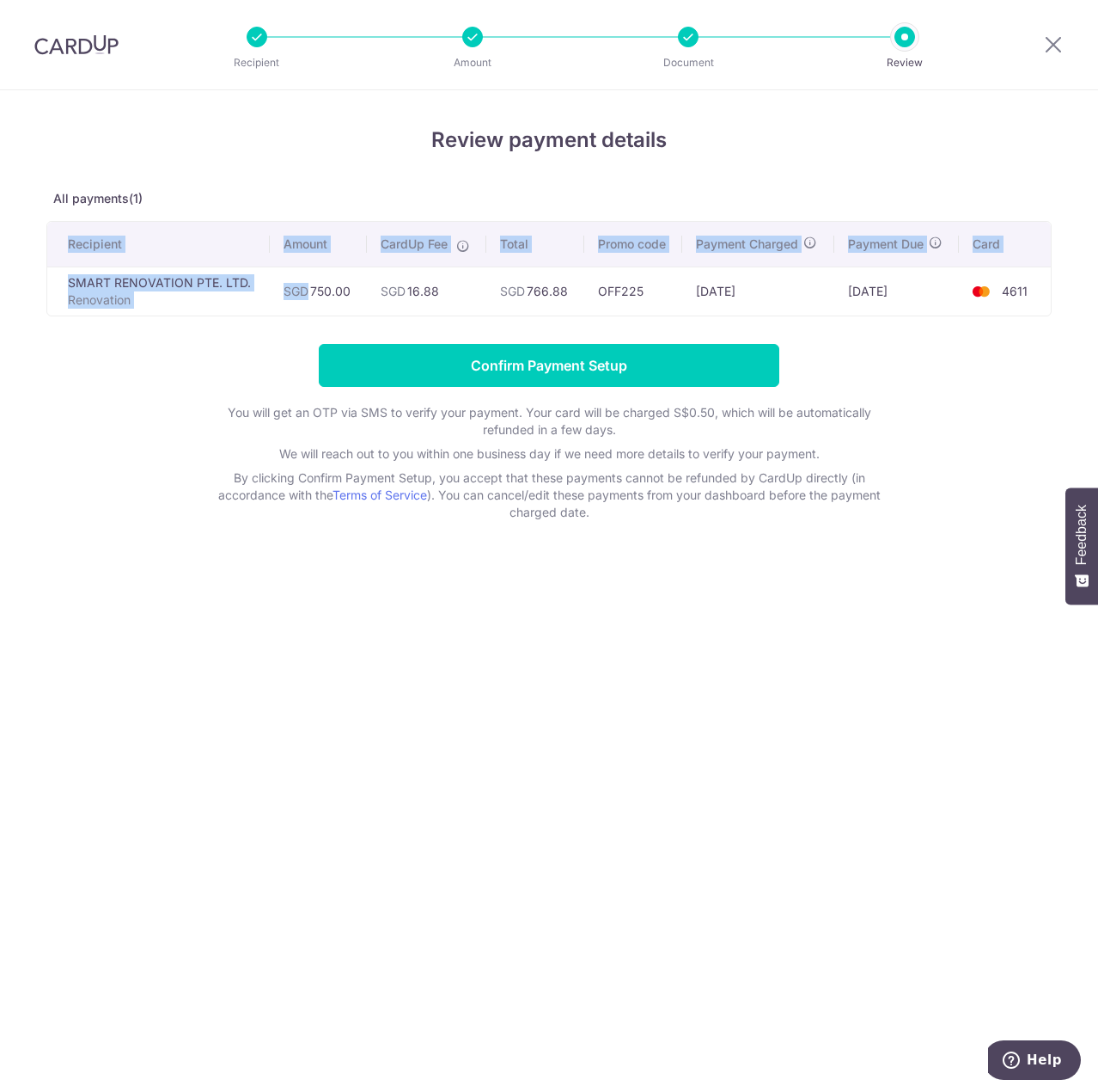
drag, startPoint x: 307, startPoint y: 289, endPoint x: 1074, endPoint y: 304, distance: 767.1
click at [1074, 304] on div "Review payment details All payments(1) Recipient Amount CardUp Fee Total Promo …" at bounding box center [549, 590] width 1098 height 1001
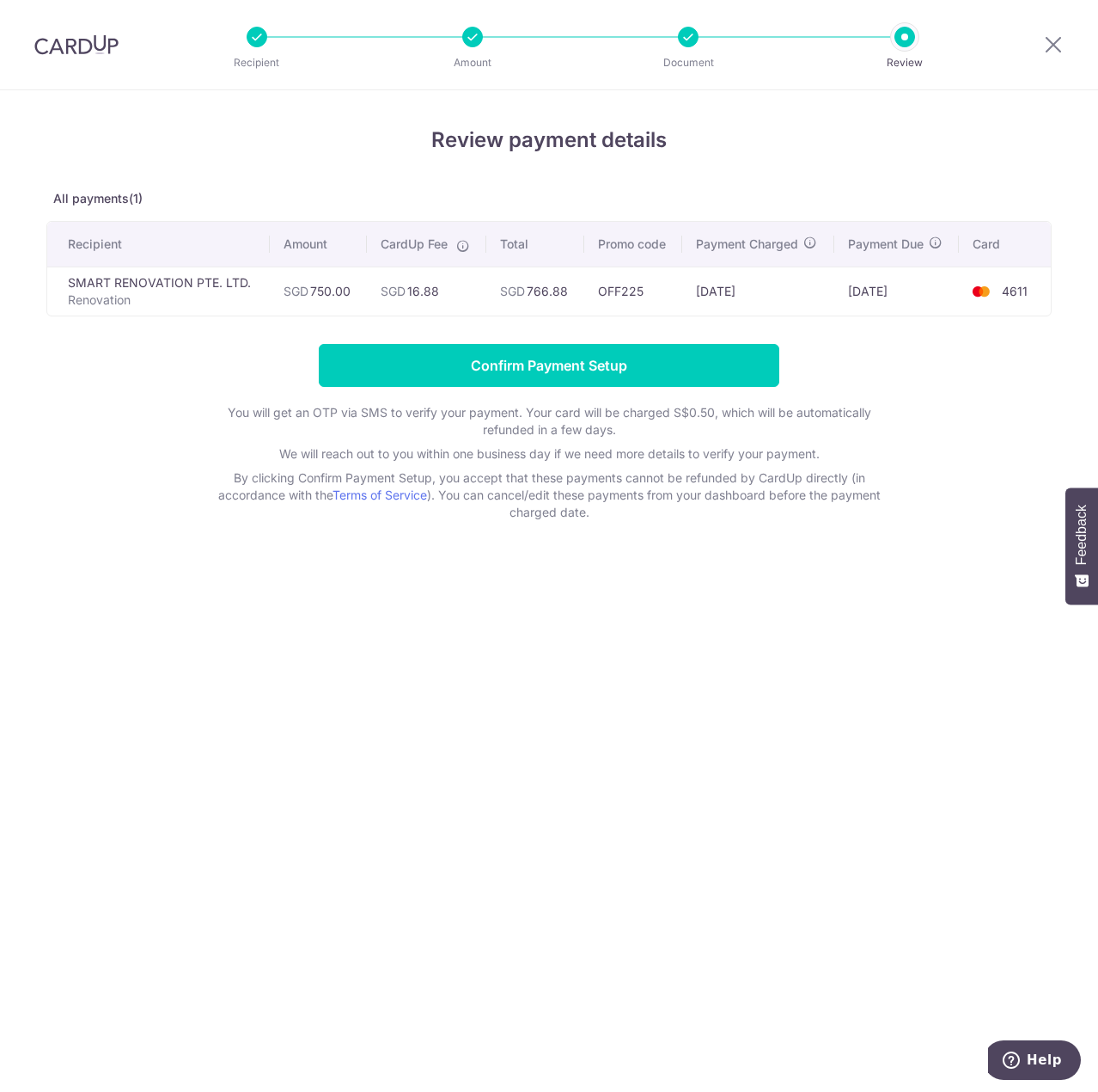
click at [992, 371] on form "Confirm Payment Setup You will get an OTP via SMS to verify your payment. Your …" at bounding box center [549, 433] width 1005 height 178
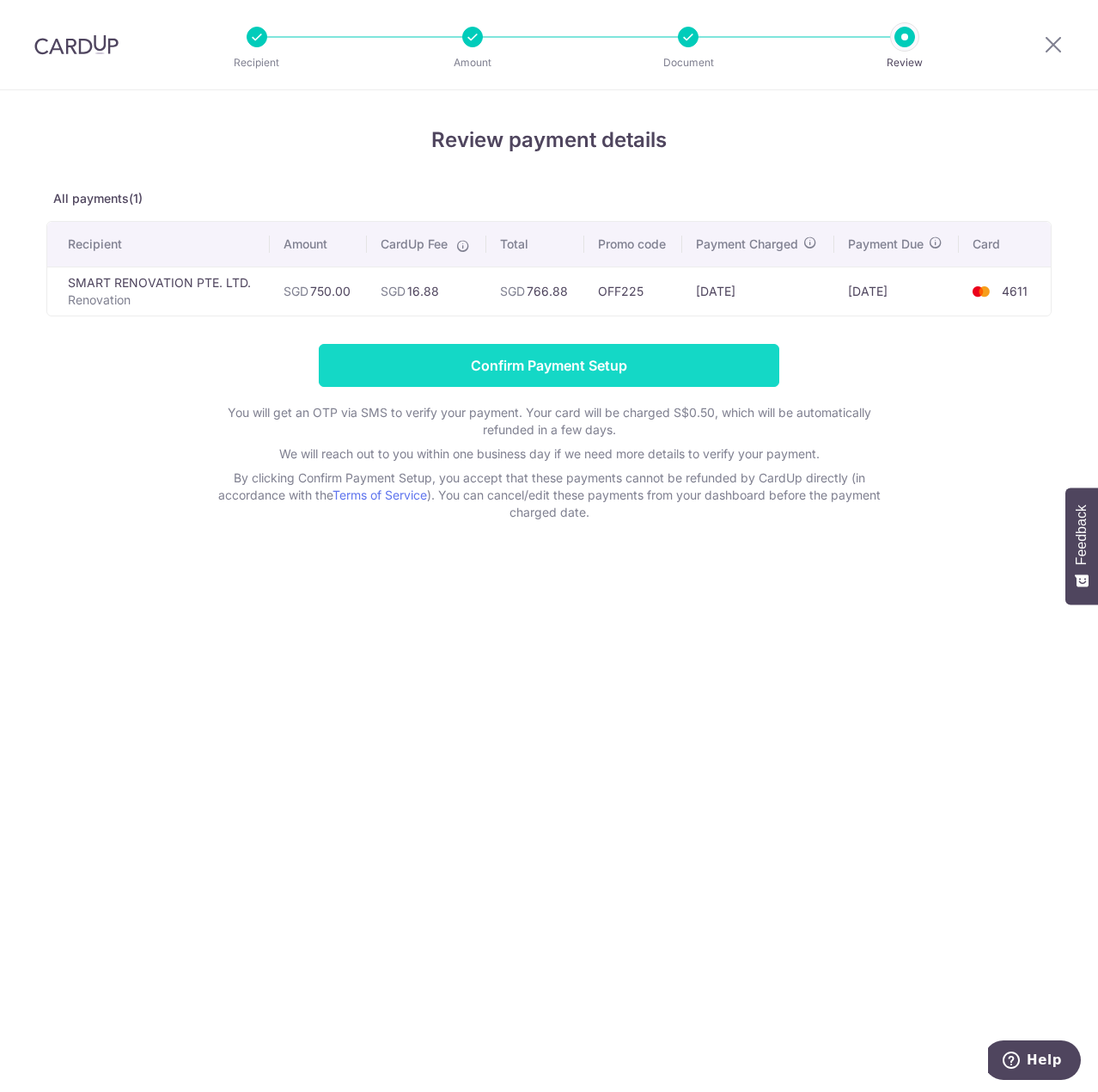
click at [623, 374] on input "Confirm Payment Setup" at bounding box center [549, 365] width 461 height 43
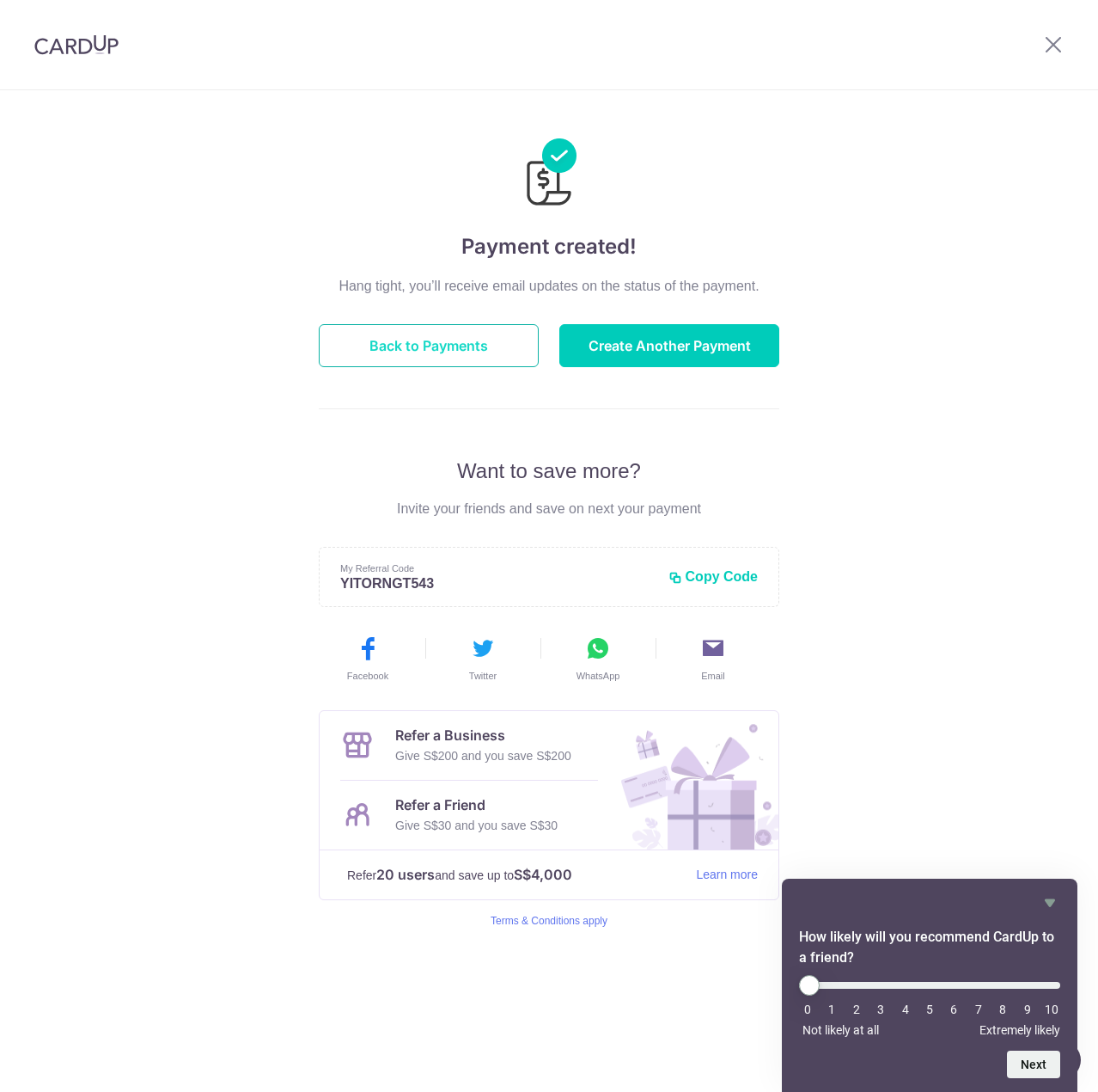
click at [403, 349] on button "Back to Payments" at bounding box center [429, 345] width 220 height 43
